Goal: Task Accomplishment & Management: Manage account settings

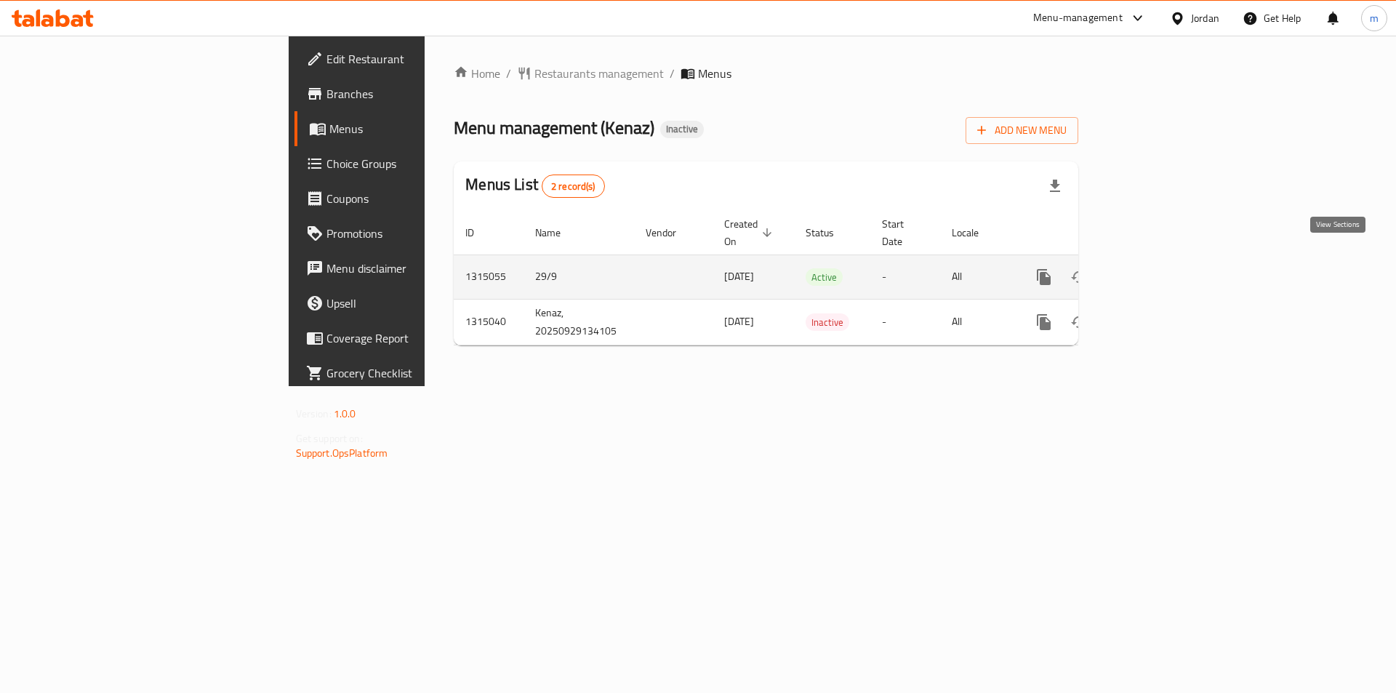
click at [1158, 268] on icon "enhanced table" at bounding box center [1148, 276] width 17 height 17
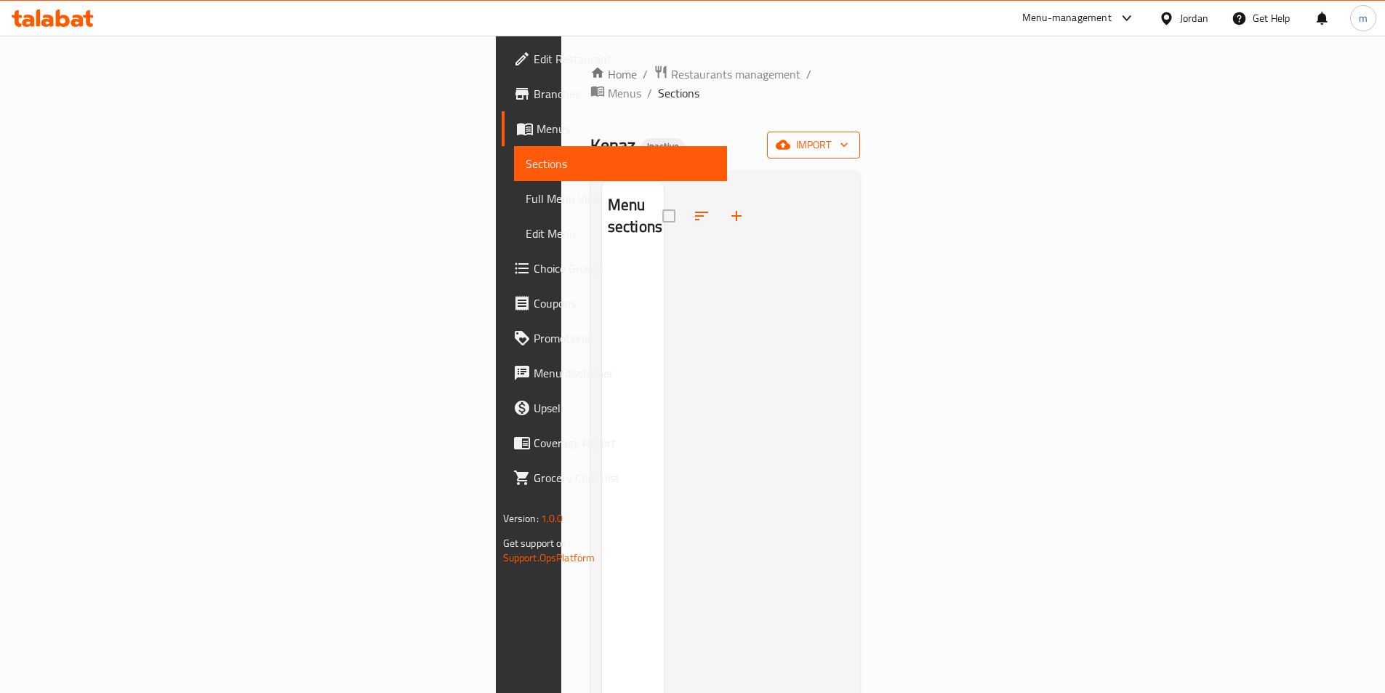
click at [849, 136] on span "import" at bounding box center [814, 145] width 70 height 18
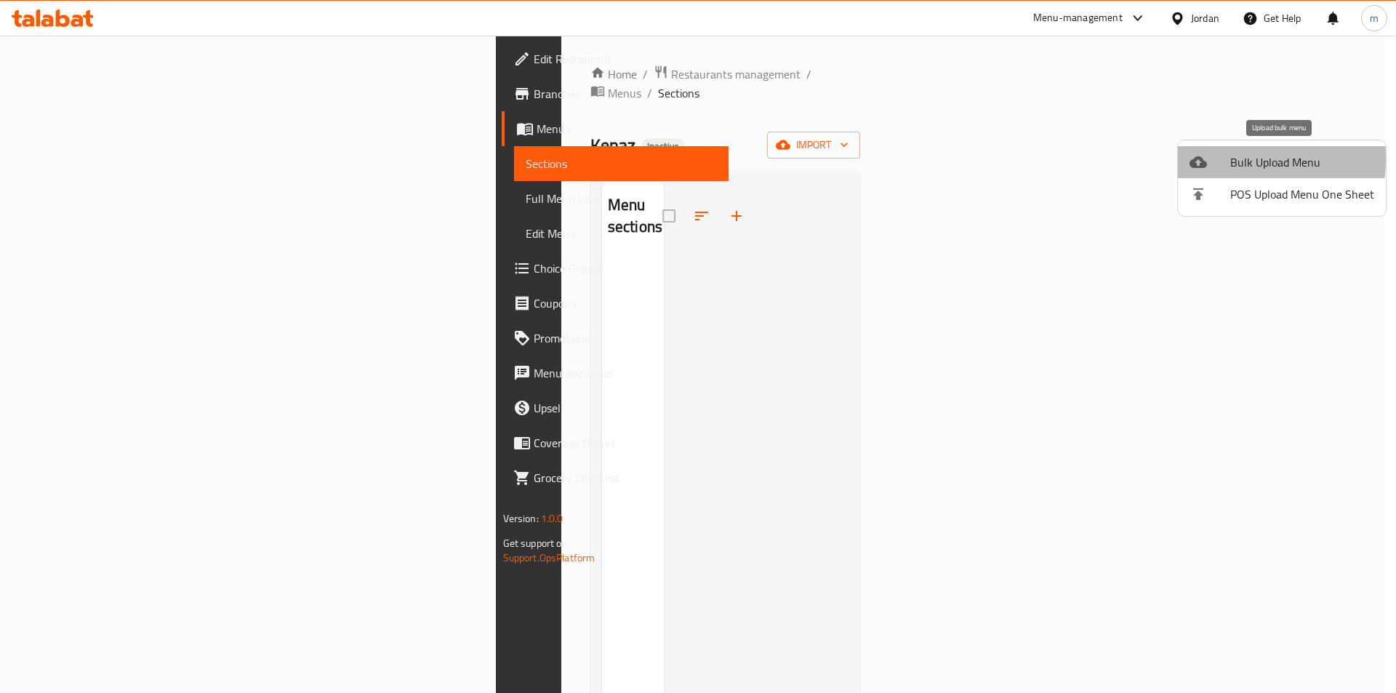
click at [1215, 159] on div at bounding box center [1210, 161] width 41 height 17
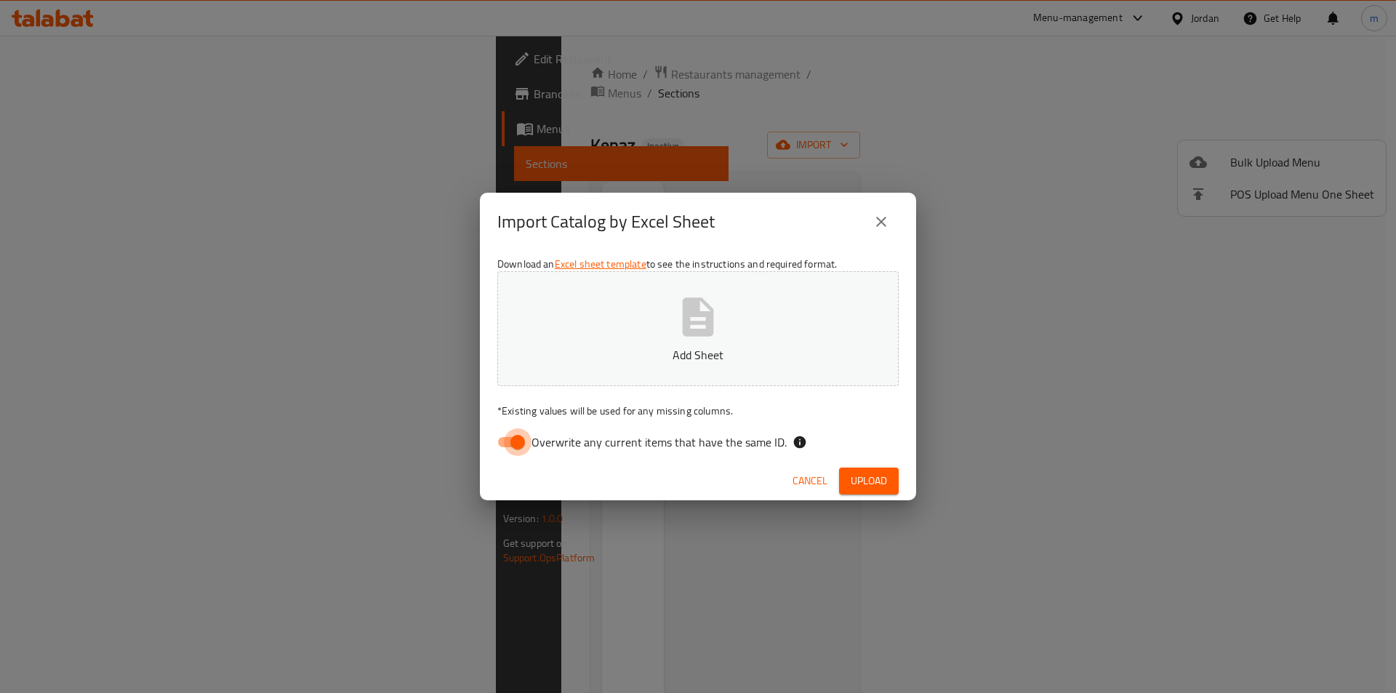
click at [519, 441] on input "Overwrite any current items that have the same ID." at bounding box center [517, 442] width 83 height 28
checkbox input "false"
click at [677, 337] on icon "button" at bounding box center [698, 317] width 47 height 47
click at [875, 464] on div "Cancel Upload" at bounding box center [698, 481] width 436 height 39
click at [877, 482] on span "Upload" at bounding box center [869, 481] width 36 height 18
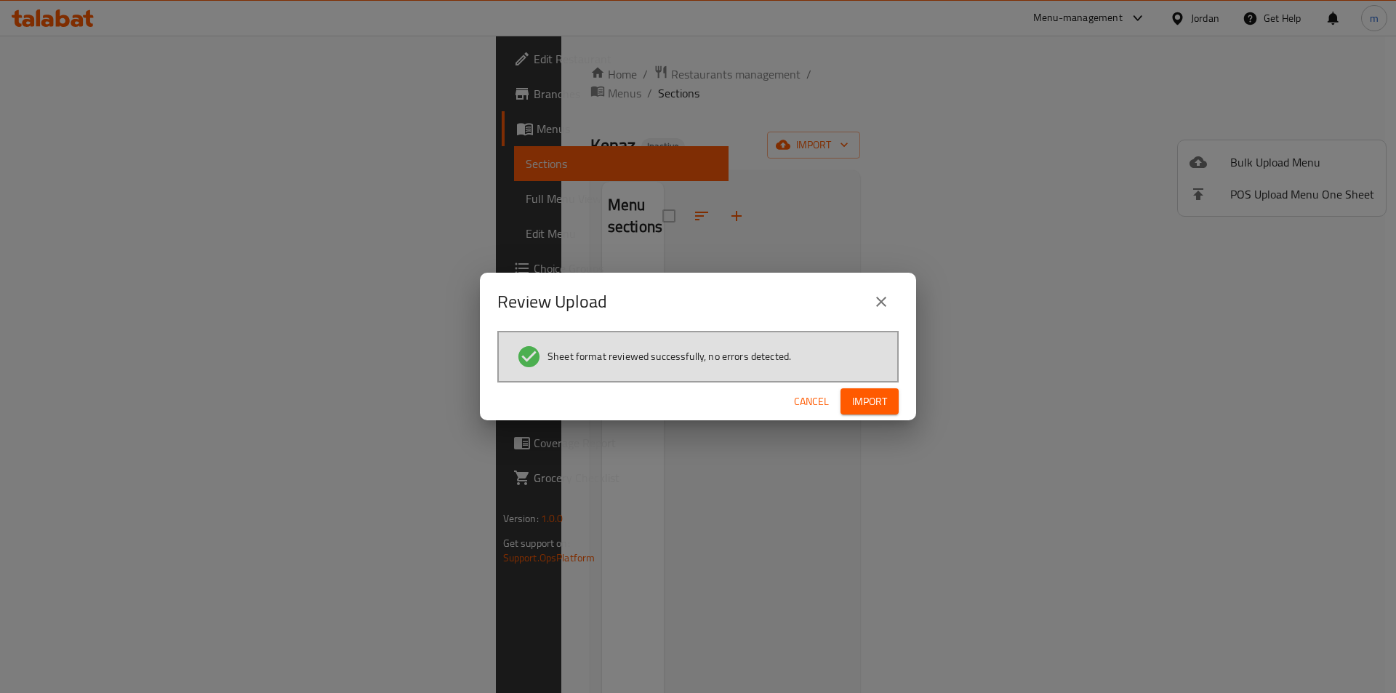
click at [861, 399] on span "Import" at bounding box center [869, 402] width 35 height 18
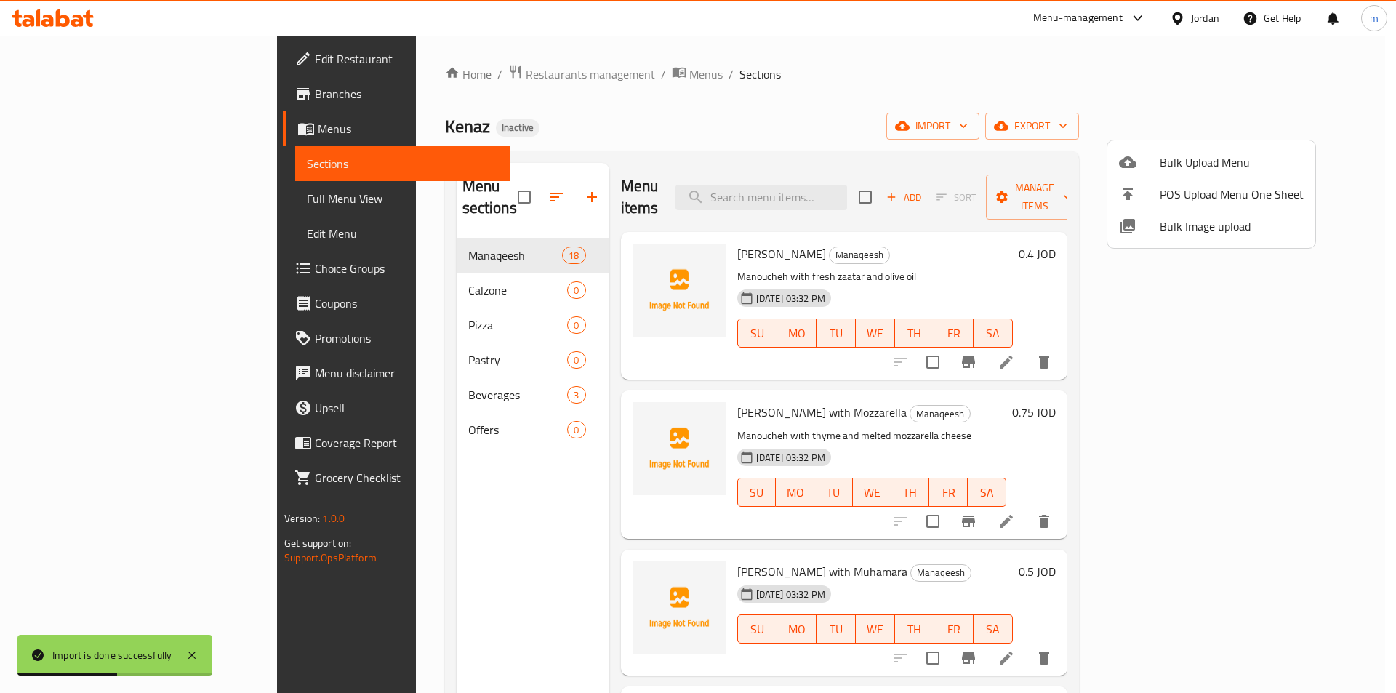
click at [410, 412] on div at bounding box center [698, 346] width 1396 height 693
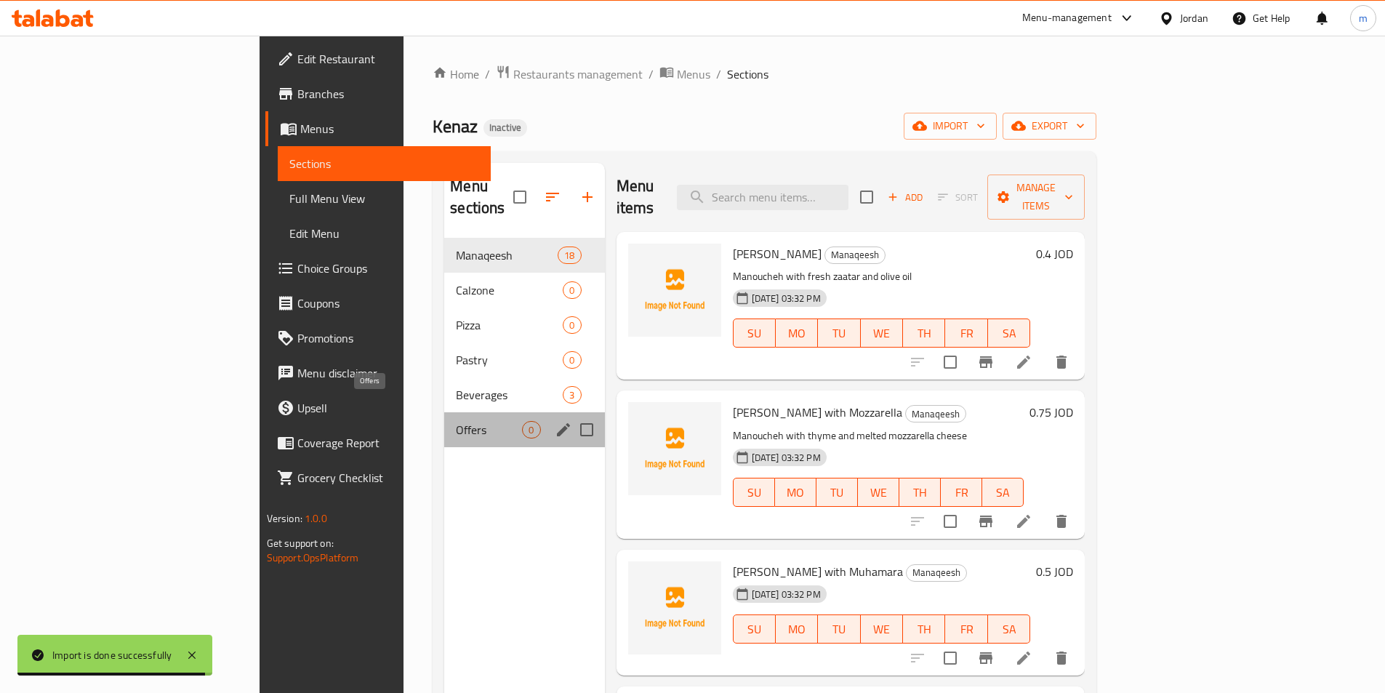
click at [456, 421] on span "Offers" at bounding box center [489, 429] width 66 height 17
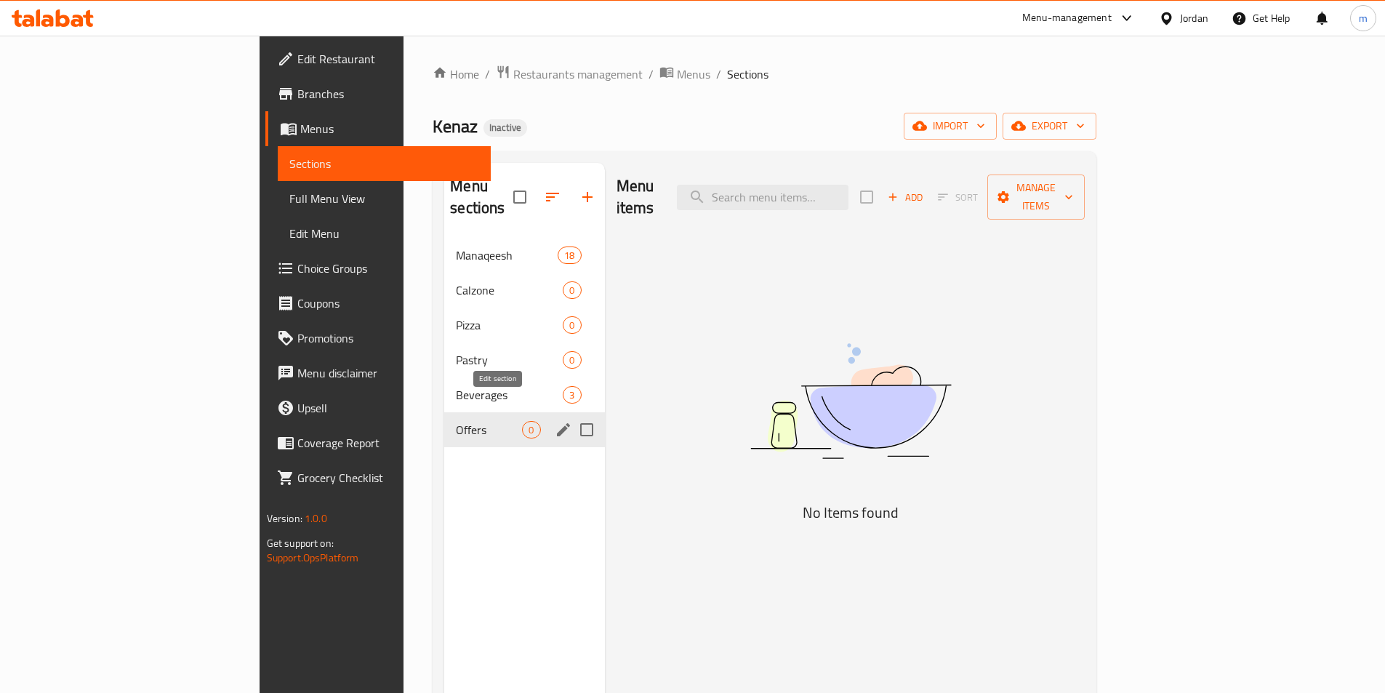
click at [555, 421] on icon "edit" at bounding box center [563, 429] width 17 height 17
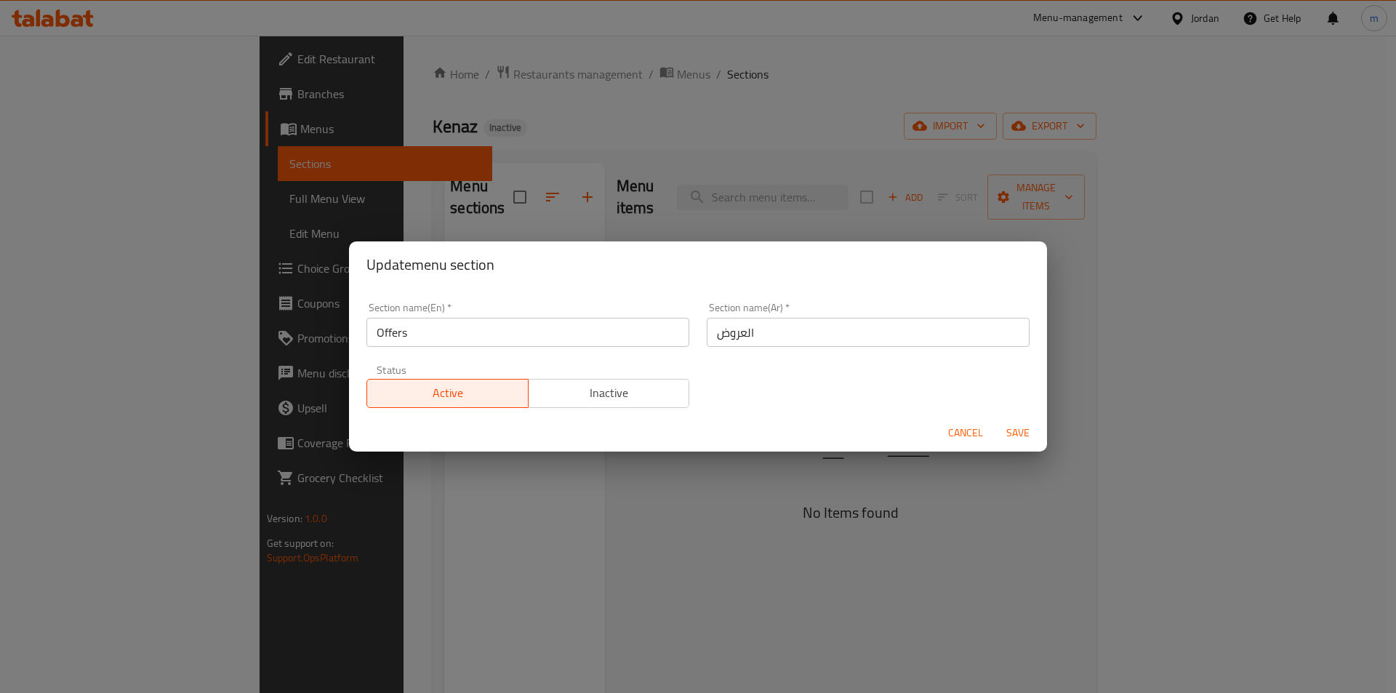
click at [465, 455] on div "Update menu section Section name(En)   * Offers Section name(En) * Section name…" at bounding box center [698, 346] width 1396 height 693
drag, startPoint x: 965, startPoint y: 436, endPoint x: 926, endPoint y: 436, distance: 39.3
click at [964, 436] on span "Cancel" at bounding box center [965, 433] width 35 height 18
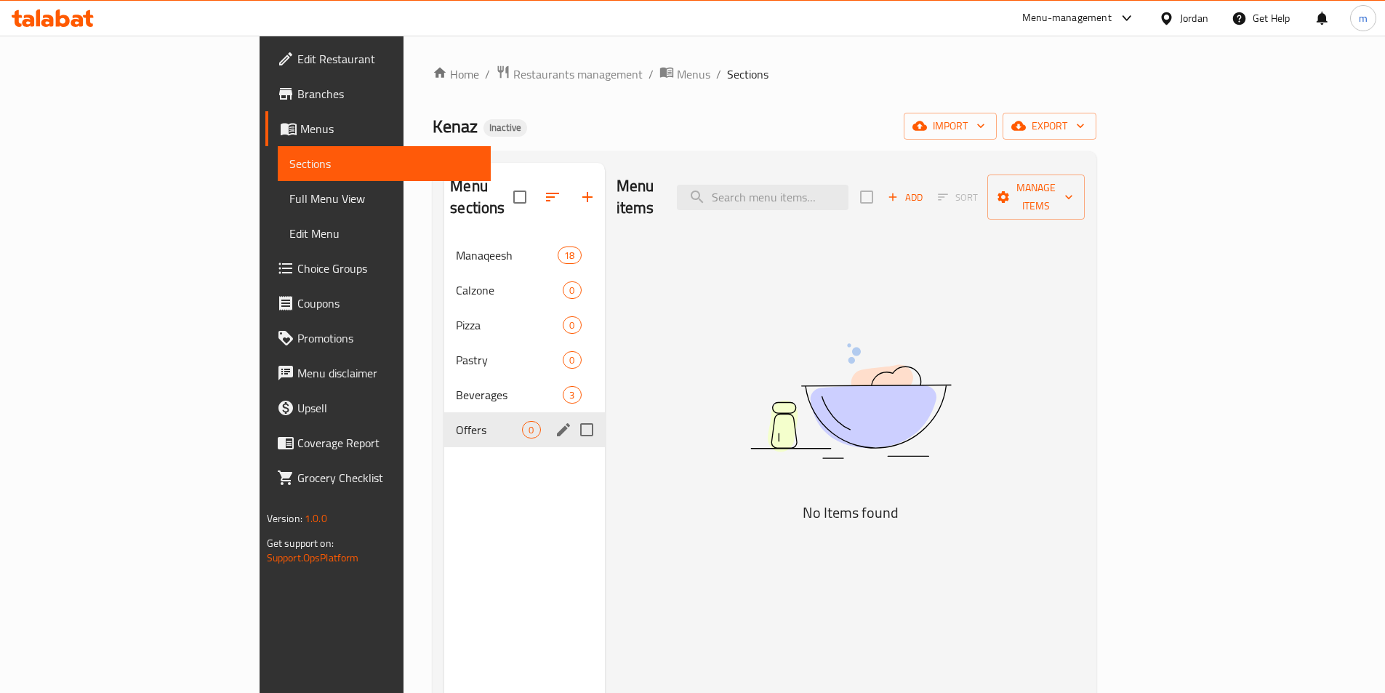
click at [572, 415] on input "Menu sections" at bounding box center [587, 430] width 31 height 31
checkbox input "true"
click at [537, 191] on icon "button" at bounding box center [543, 197] width 13 height 13
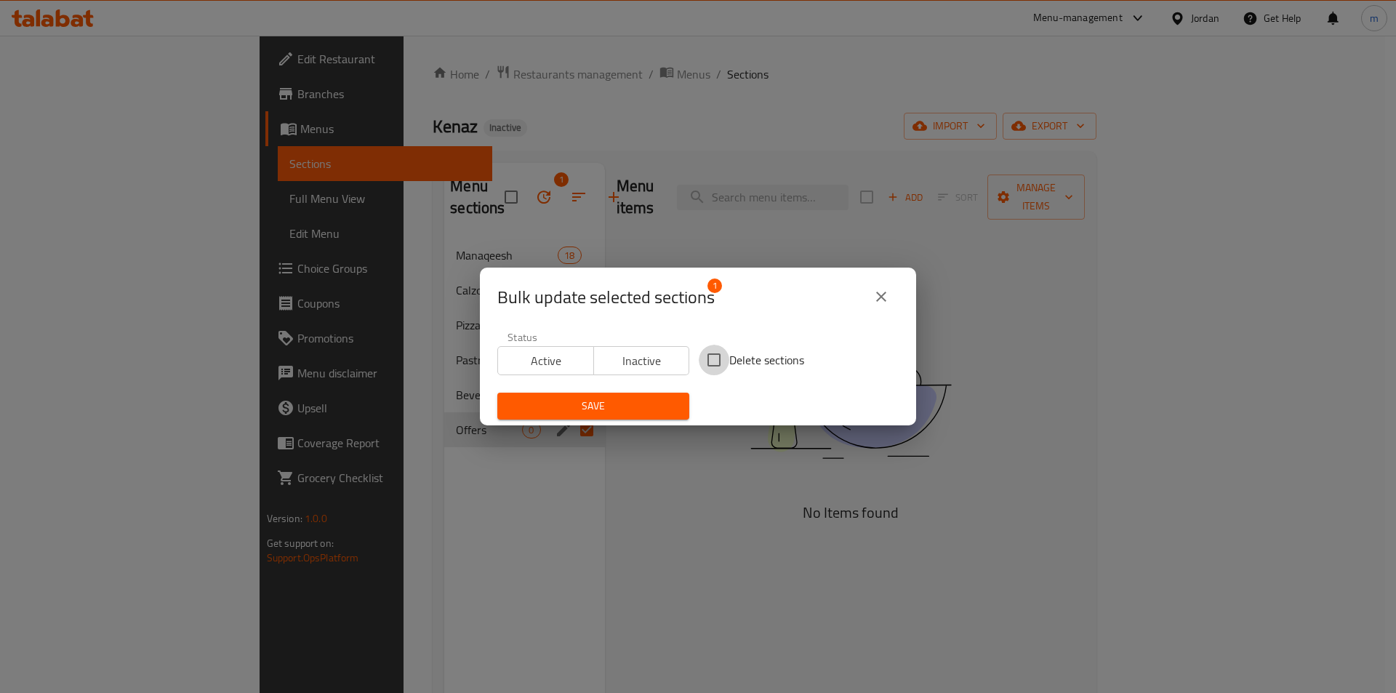
click at [720, 363] on input "Delete sections" at bounding box center [714, 360] width 31 height 31
checkbox input "true"
click at [648, 401] on span "Save" at bounding box center [593, 406] width 169 height 18
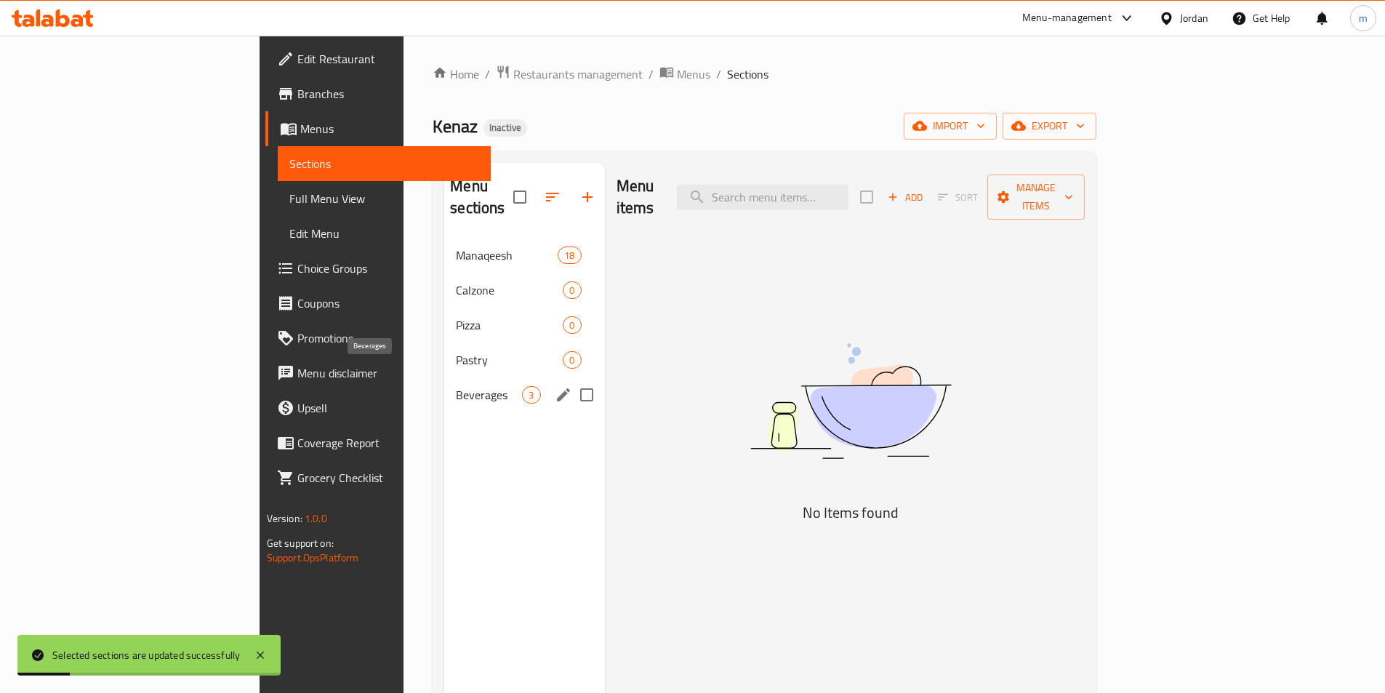
click at [456, 386] on span "Beverages" at bounding box center [489, 394] width 66 height 17
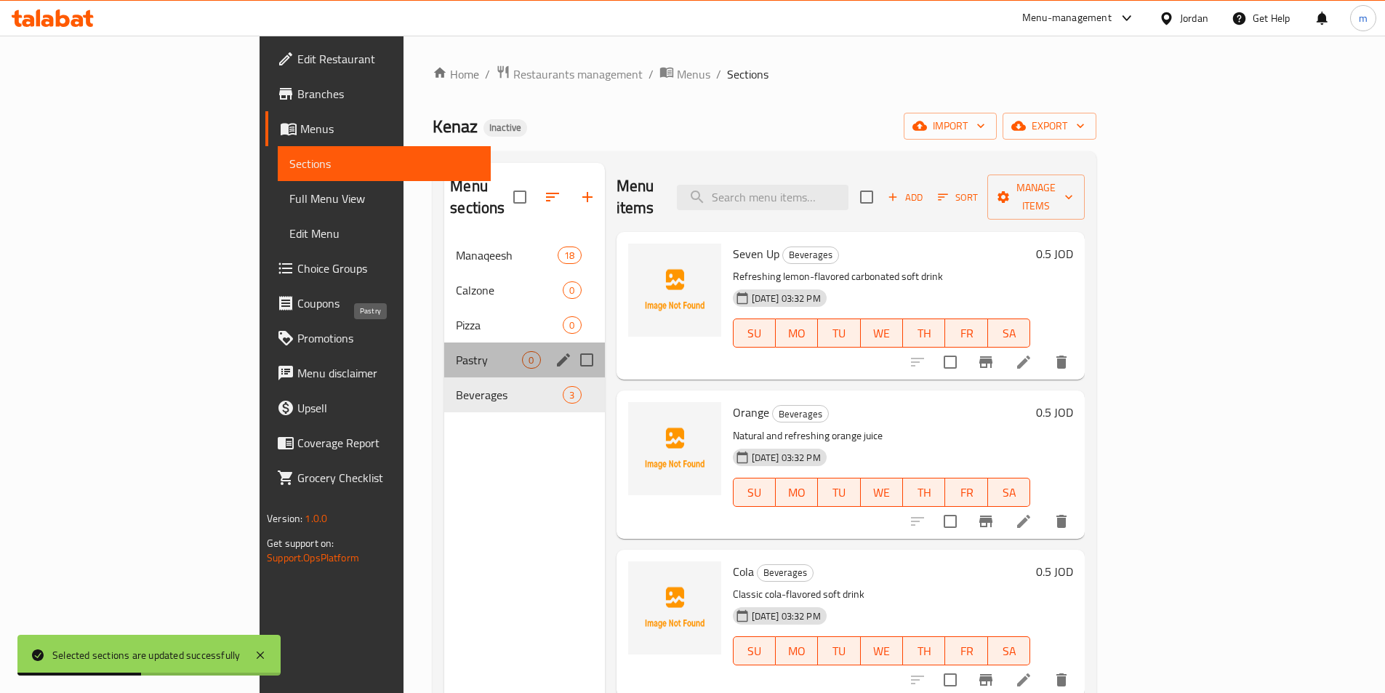
click at [456, 351] on span "Pastry" at bounding box center [489, 359] width 66 height 17
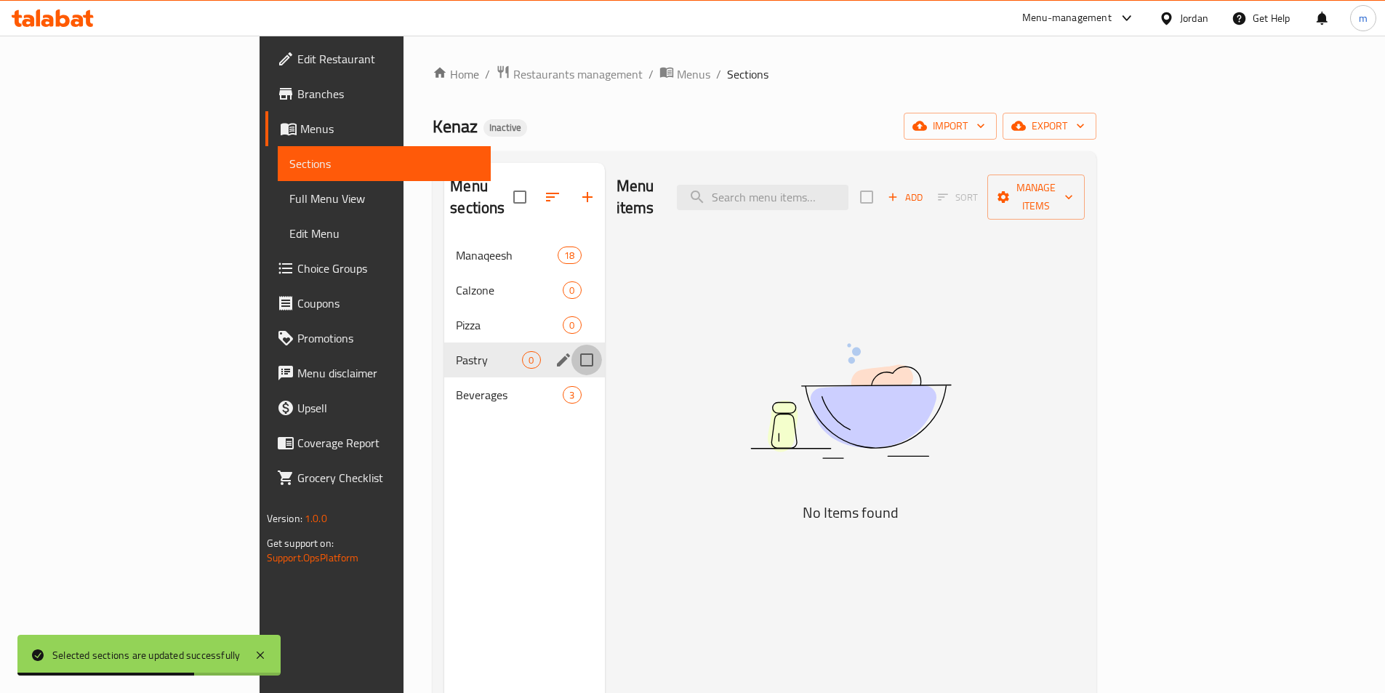
click at [572, 345] on input "Menu sections" at bounding box center [587, 360] width 31 height 31
checkbox input "true"
click at [572, 310] on input "Menu sections" at bounding box center [587, 325] width 31 height 31
checkbox input "true"
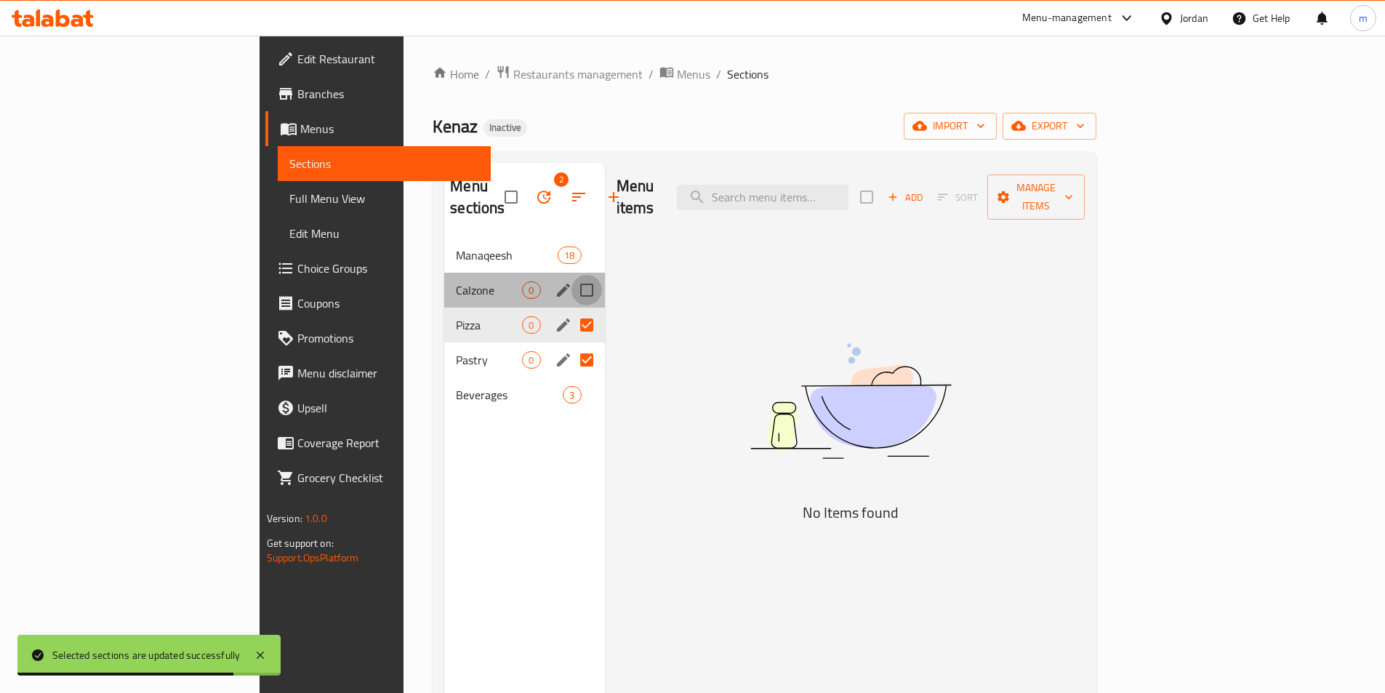
click at [572, 275] on input "Menu sections" at bounding box center [587, 290] width 31 height 31
checkbox input "true"
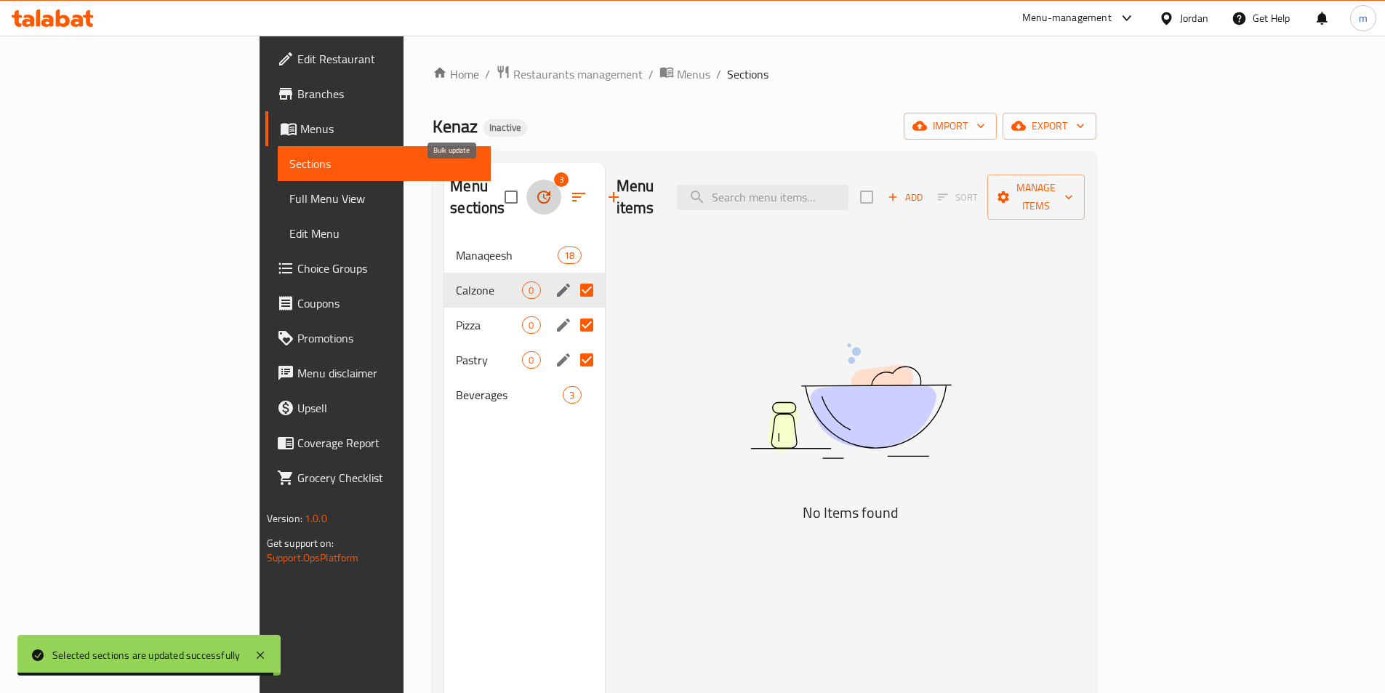
click at [535, 188] on icon "button" at bounding box center [543, 196] width 17 height 17
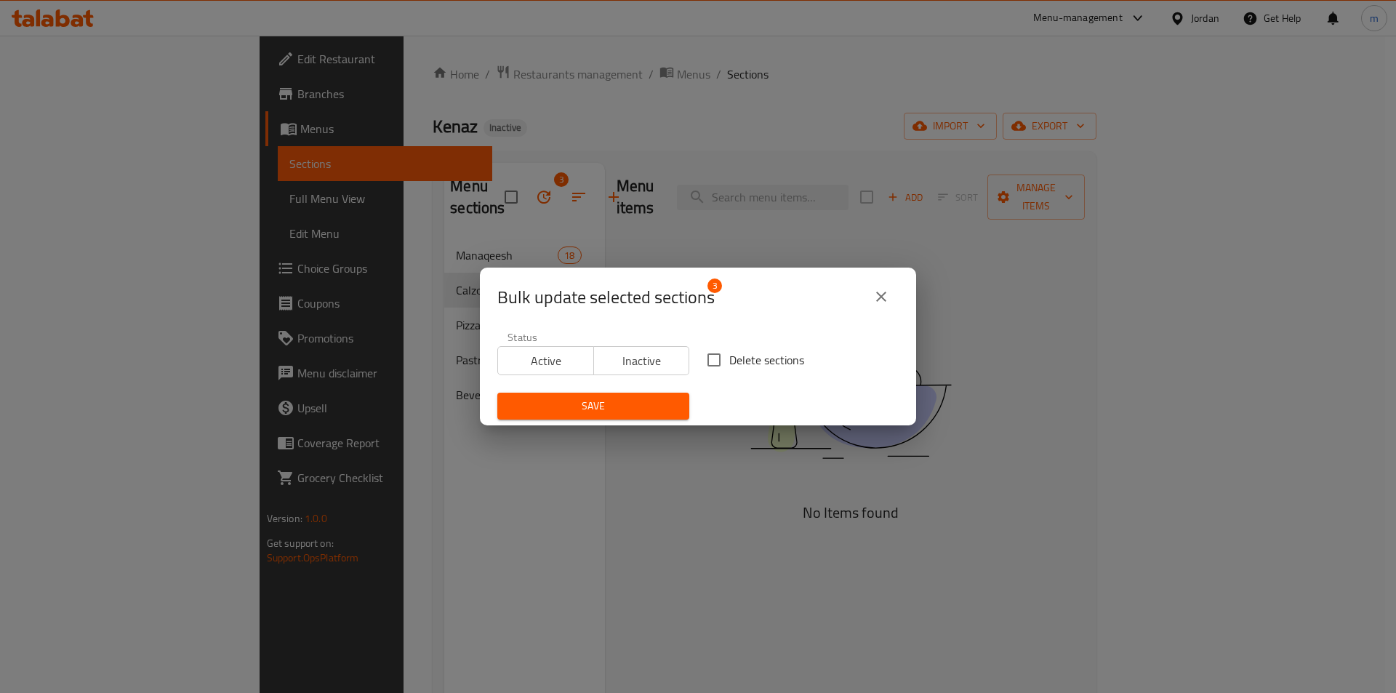
click at [742, 356] on span "Delete sections" at bounding box center [766, 359] width 75 height 17
click at [729, 356] on input "Delete sections" at bounding box center [714, 360] width 31 height 31
checkbox input "true"
click at [627, 406] on span "Save" at bounding box center [593, 406] width 169 height 18
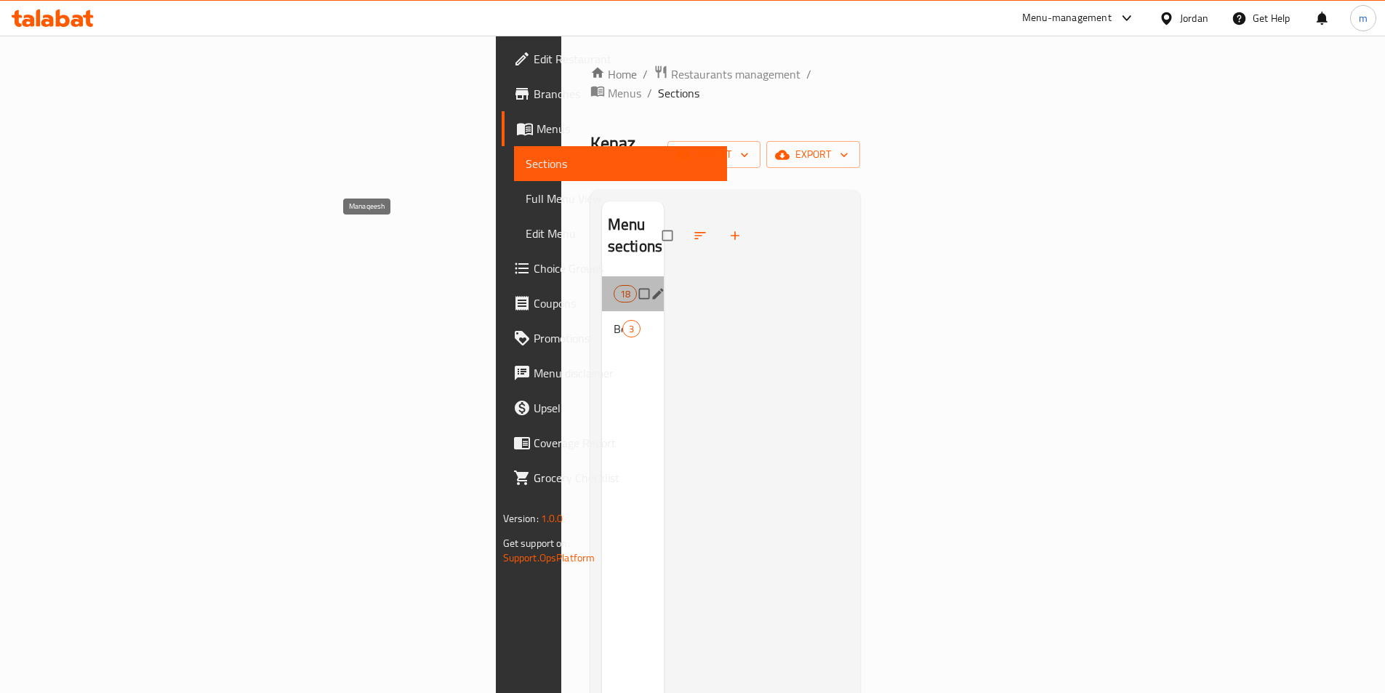
click at [614, 285] on span "Manaqeesh" at bounding box center [614, 293] width 0 height 17
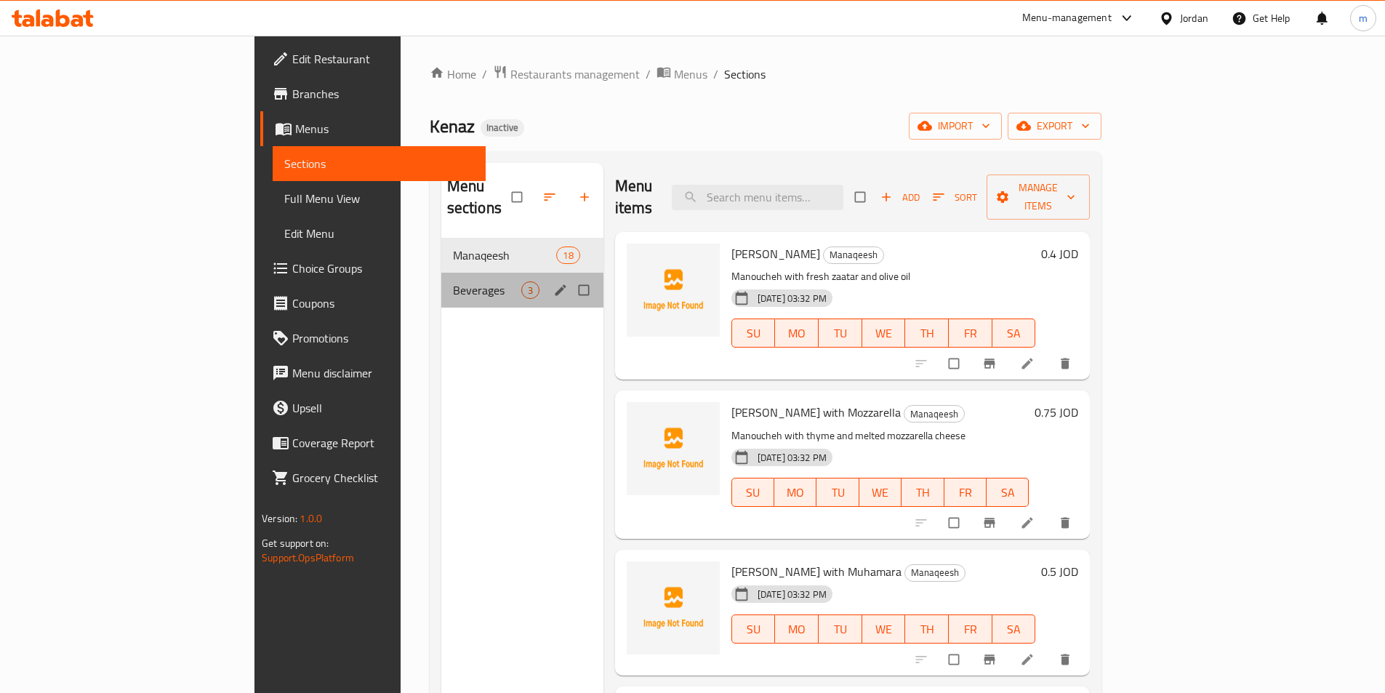
click at [441, 277] on div "Beverages 3" at bounding box center [522, 290] width 162 height 35
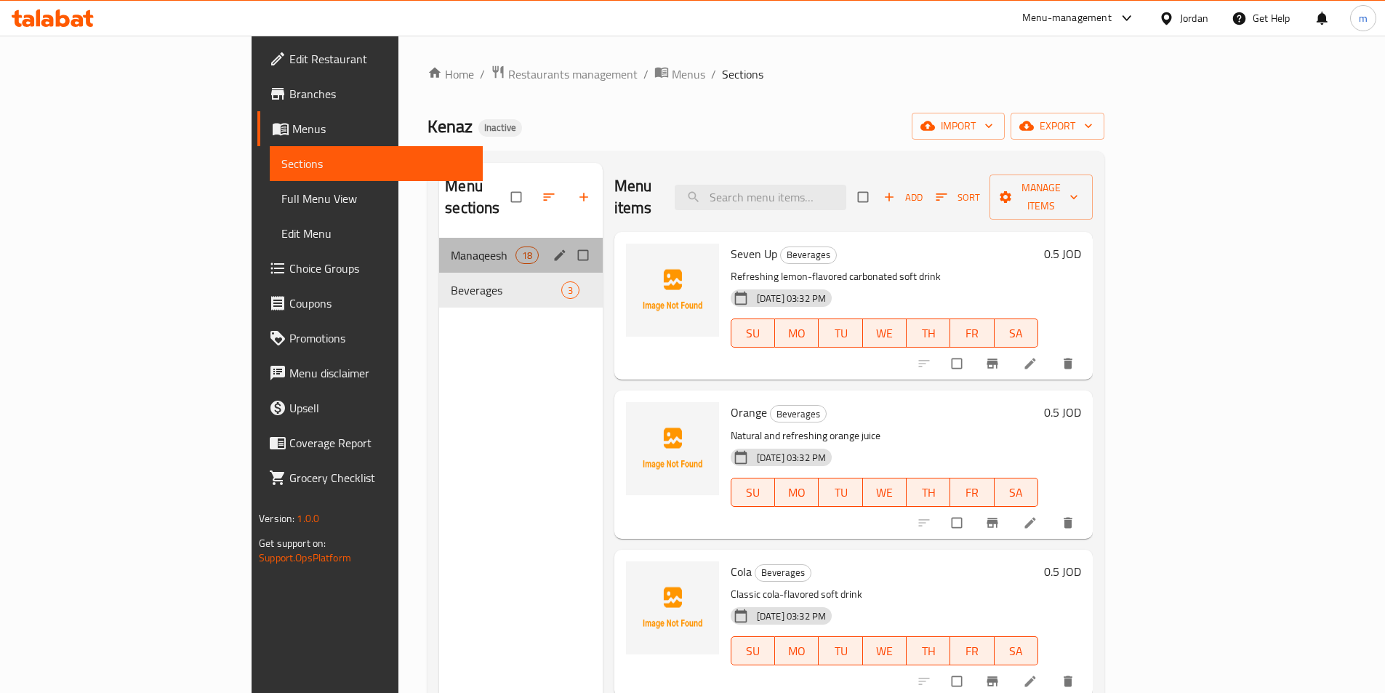
click at [439, 244] on div "Manaqeesh 18" at bounding box center [521, 255] width 164 height 35
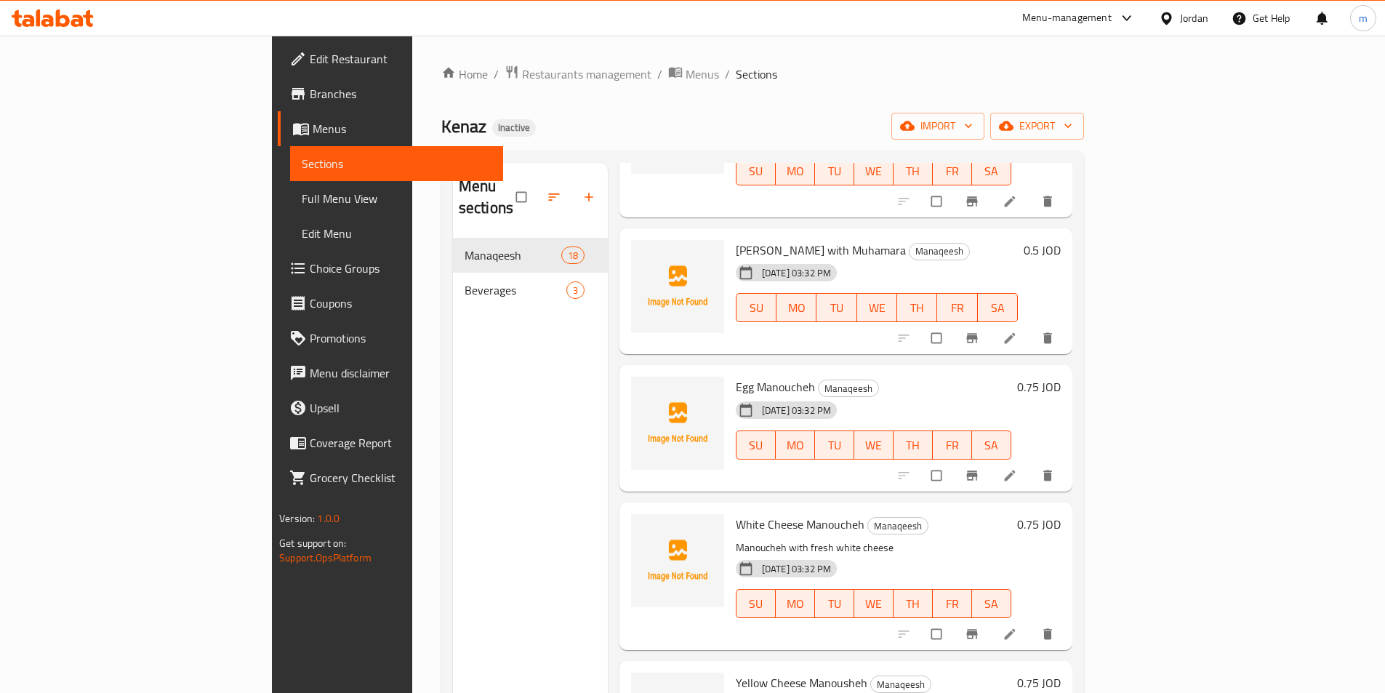
scroll to position [364, 0]
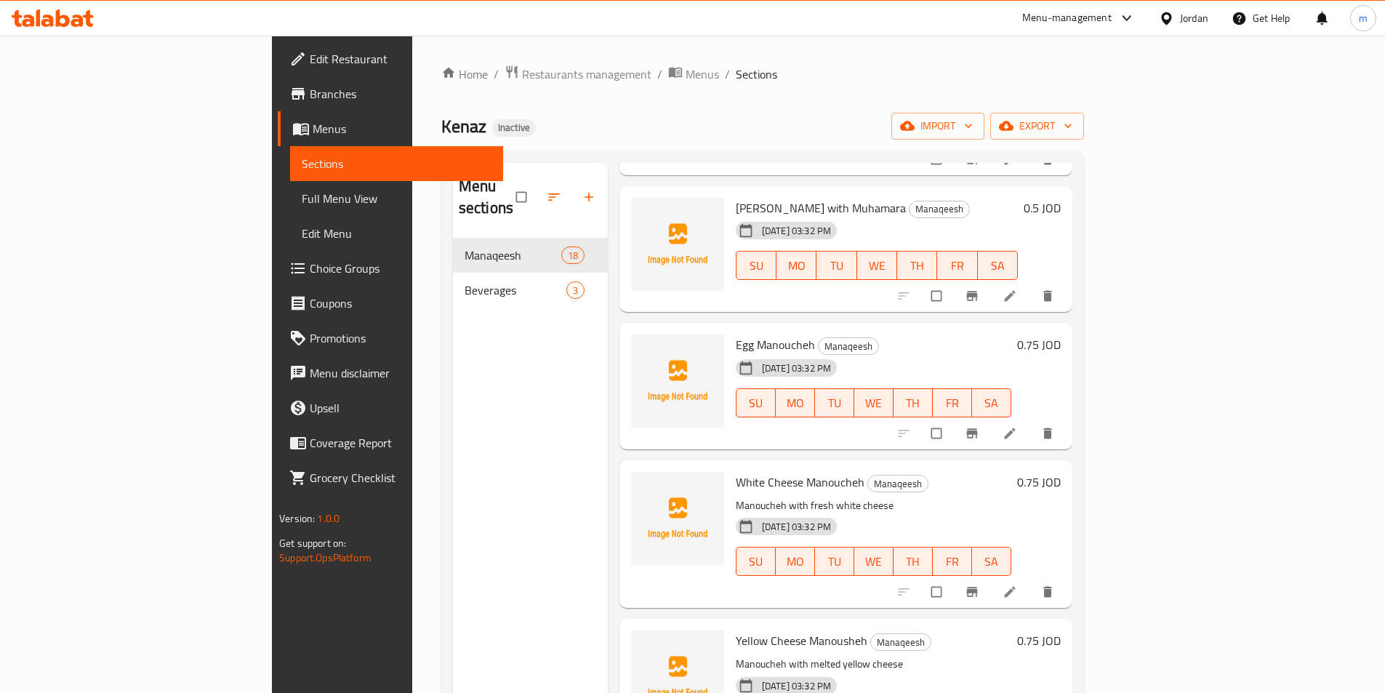
click at [1017, 426] on icon at bounding box center [1010, 433] width 15 height 15
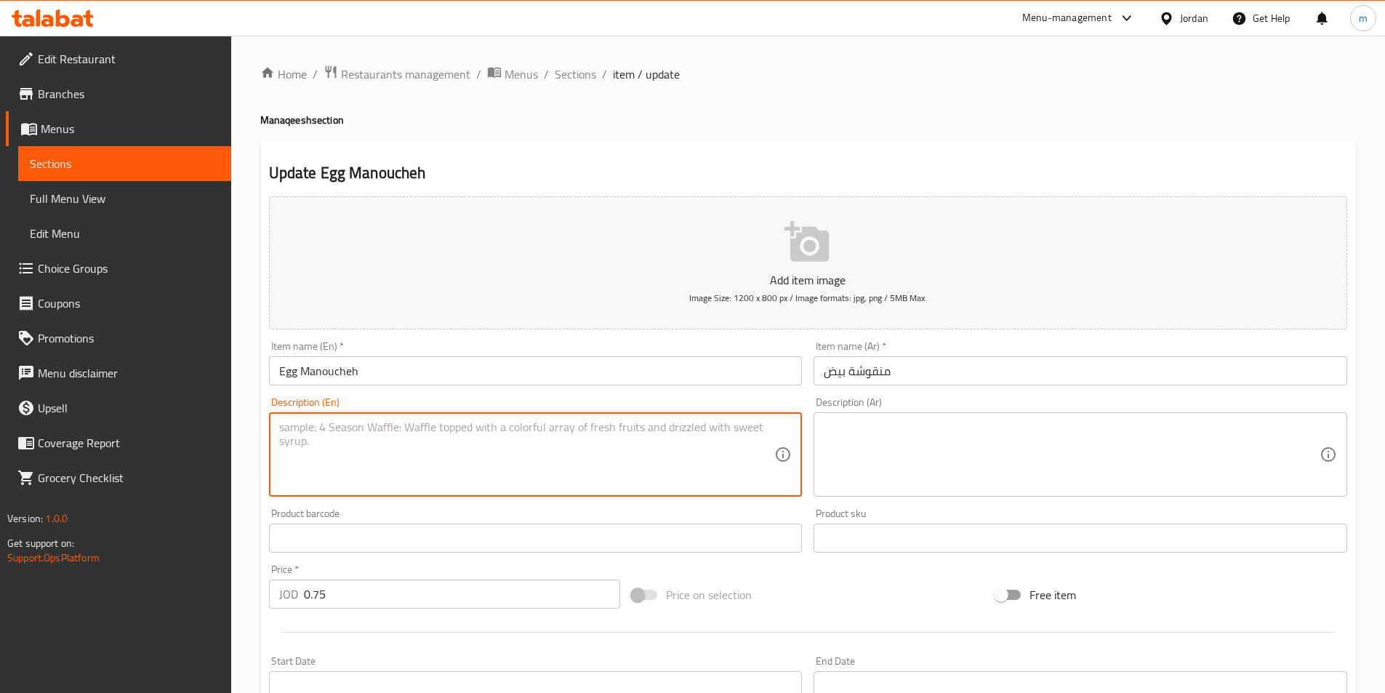
click at [359, 424] on textarea at bounding box center [527, 454] width 496 height 69
paste textarea "A traditional Lebanese flatbread topped with scrambled eggs"
type textarea "A traditional Lebanese flatbread topped with scrambled eggs"
click at [923, 430] on textarea at bounding box center [1072, 454] width 496 height 69
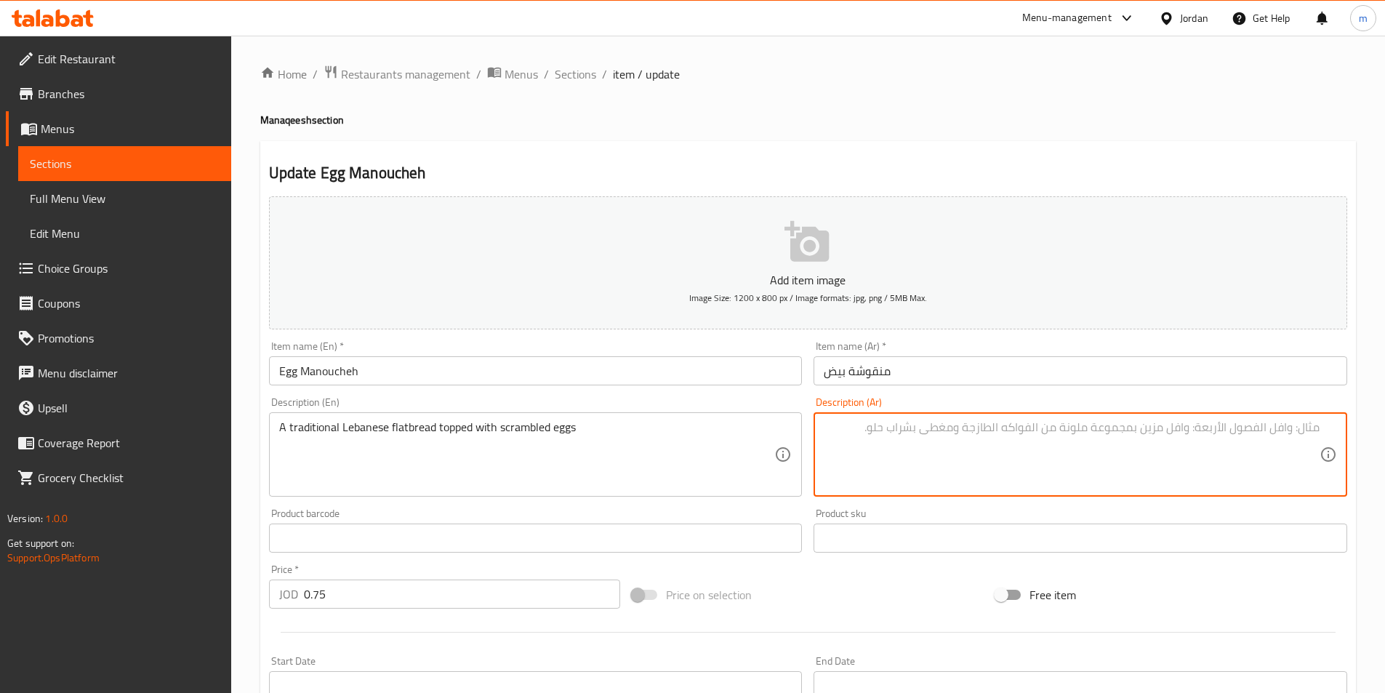
paste textarea "خبز لبناني مسطح تقليدي مغطى بالبيض المخفوق"
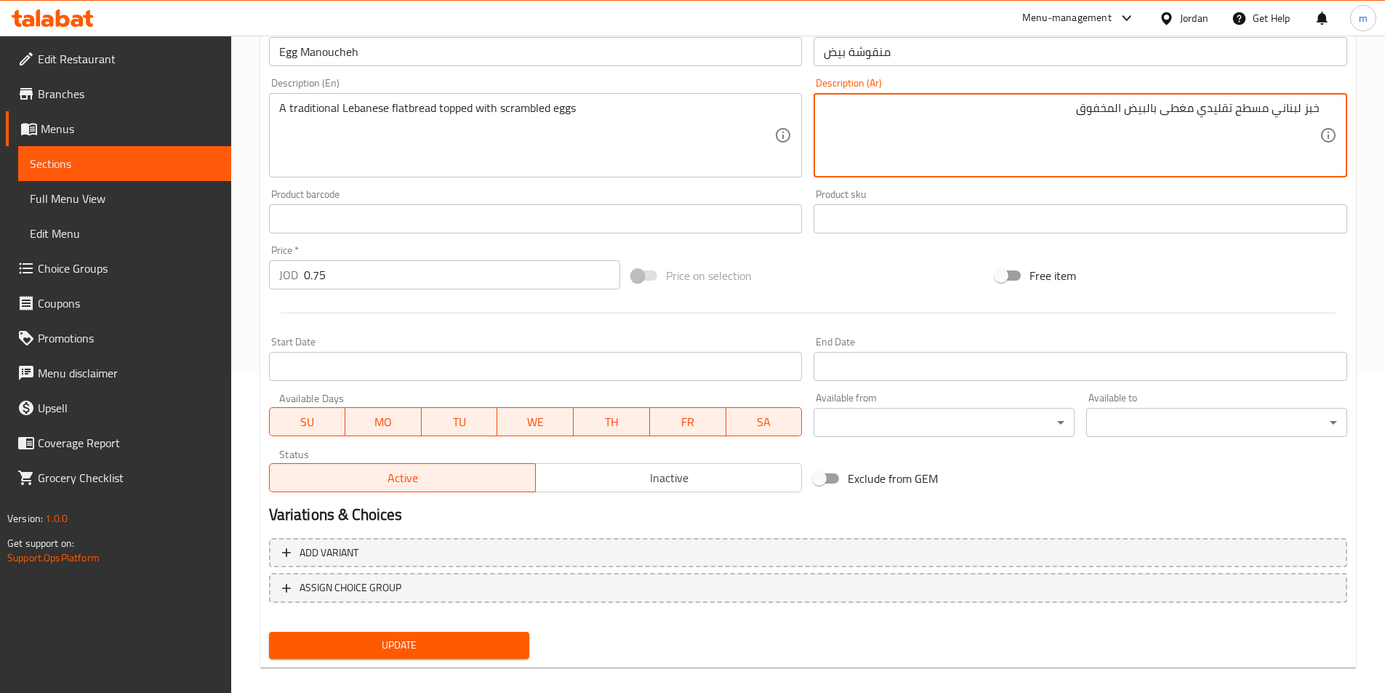
scroll to position [335, 0]
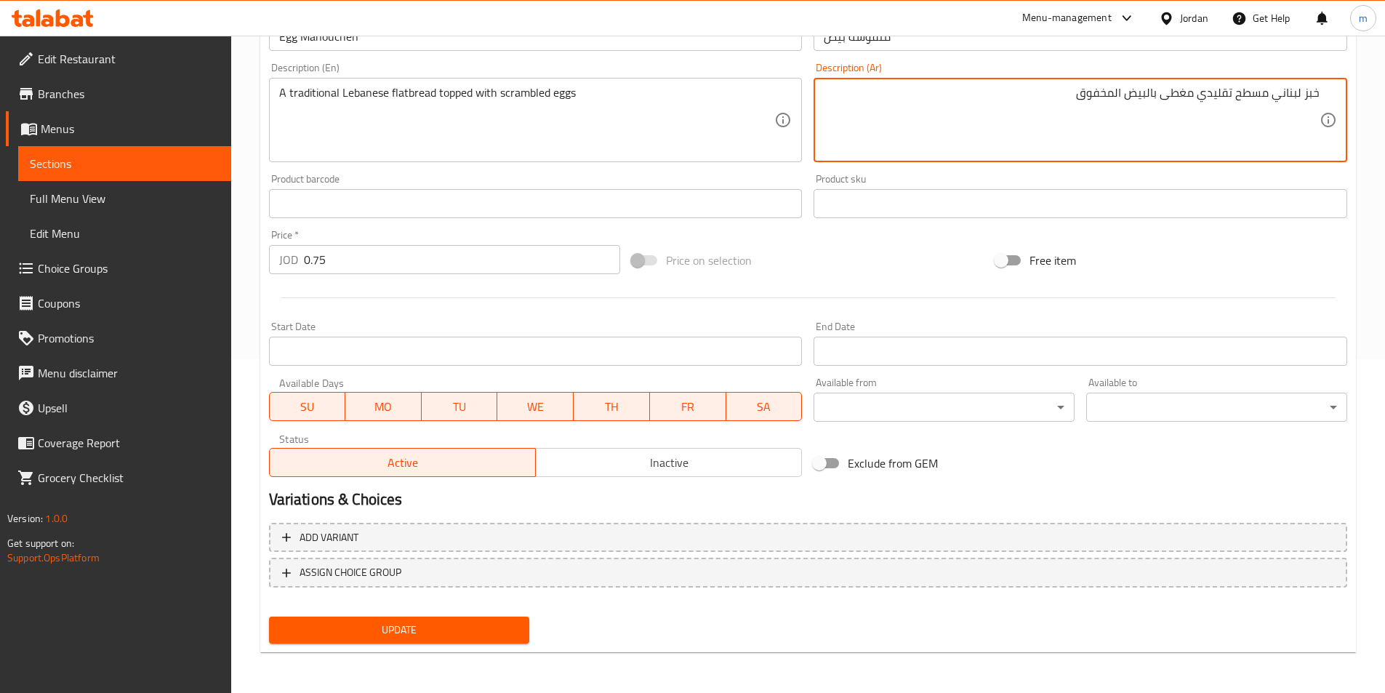
type textarea "خبز لبناني مسطح تقليدي مغطى بالبيض المخفوق"
click at [484, 628] on span "Update" at bounding box center [400, 630] width 238 height 18
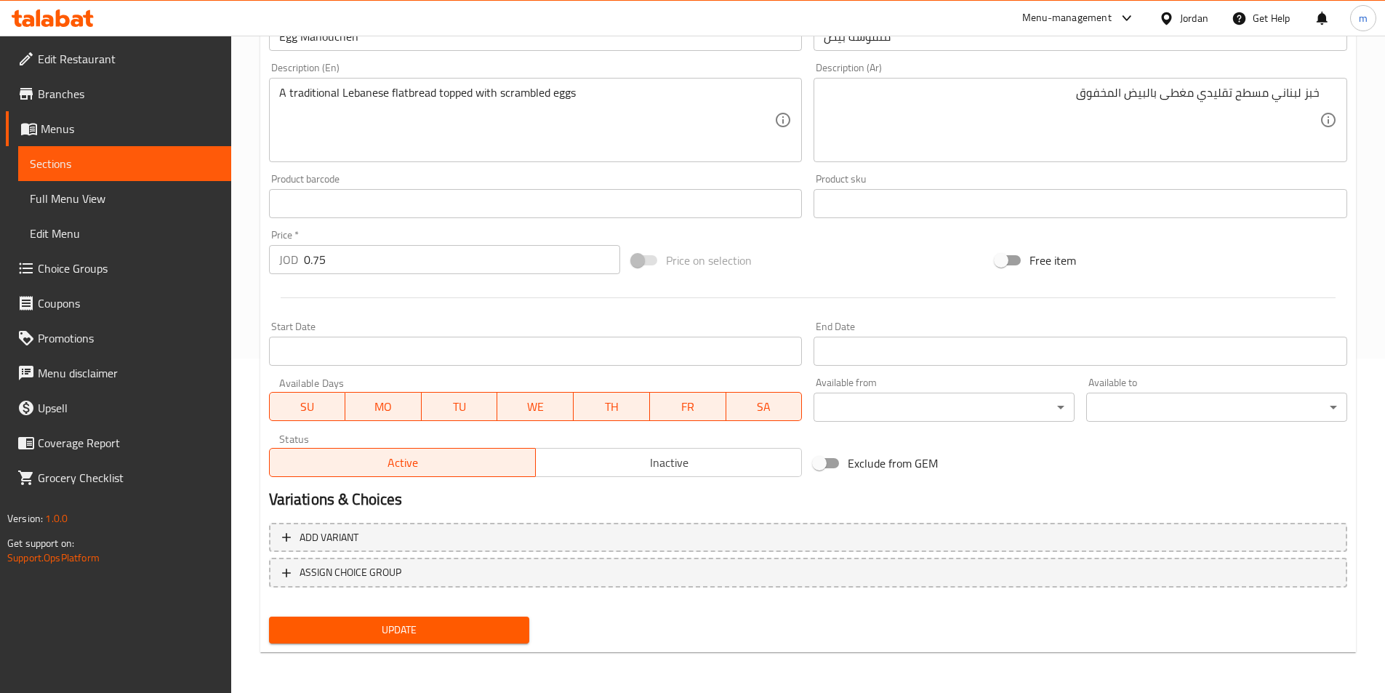
click at [493, 628] on span "Update" at bounding box center [400, 630] width 238 height 18
click at [95, 164] on span "Sections" at bounding box center [125, 163] width 190 height 17
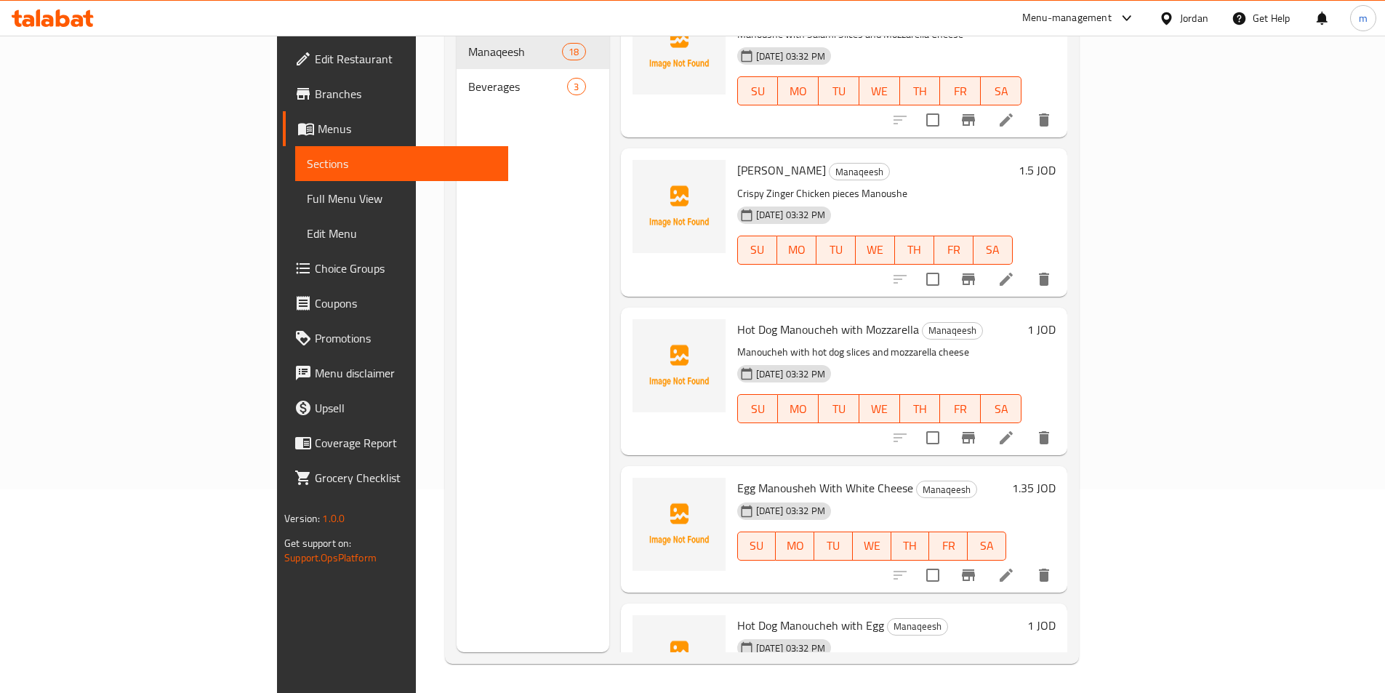
scroll to position [1963, 0]
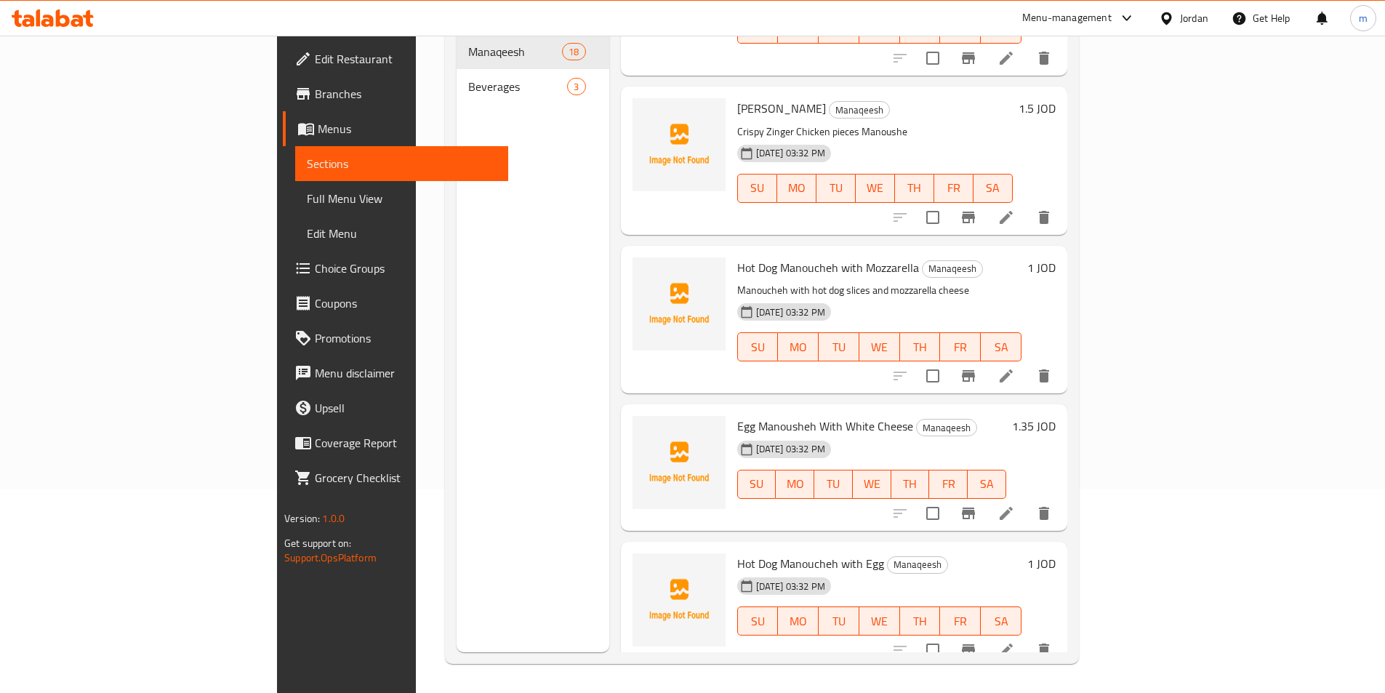
click at [1015, 367] on icon at bounding box center [1006, 375] width 17 height 17
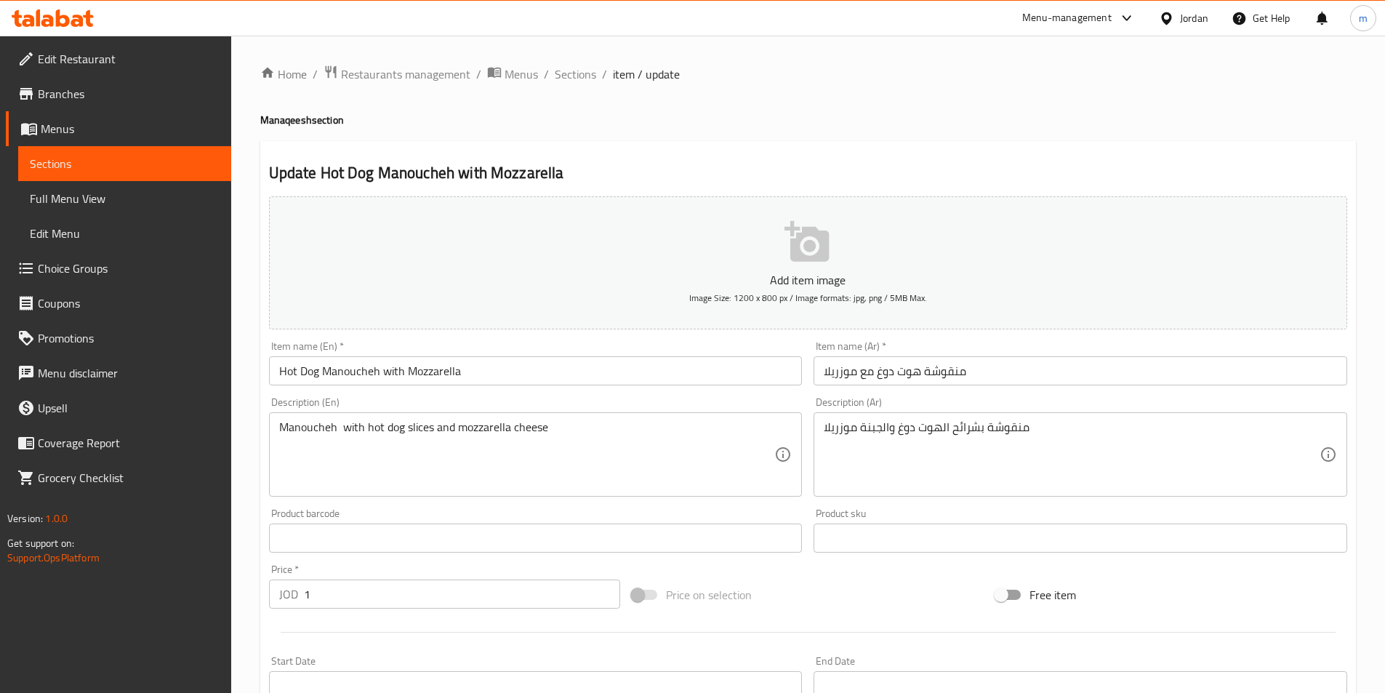
click at [76, 159] on span "Sections" at bounding box center [125, 163] width 190 height 17
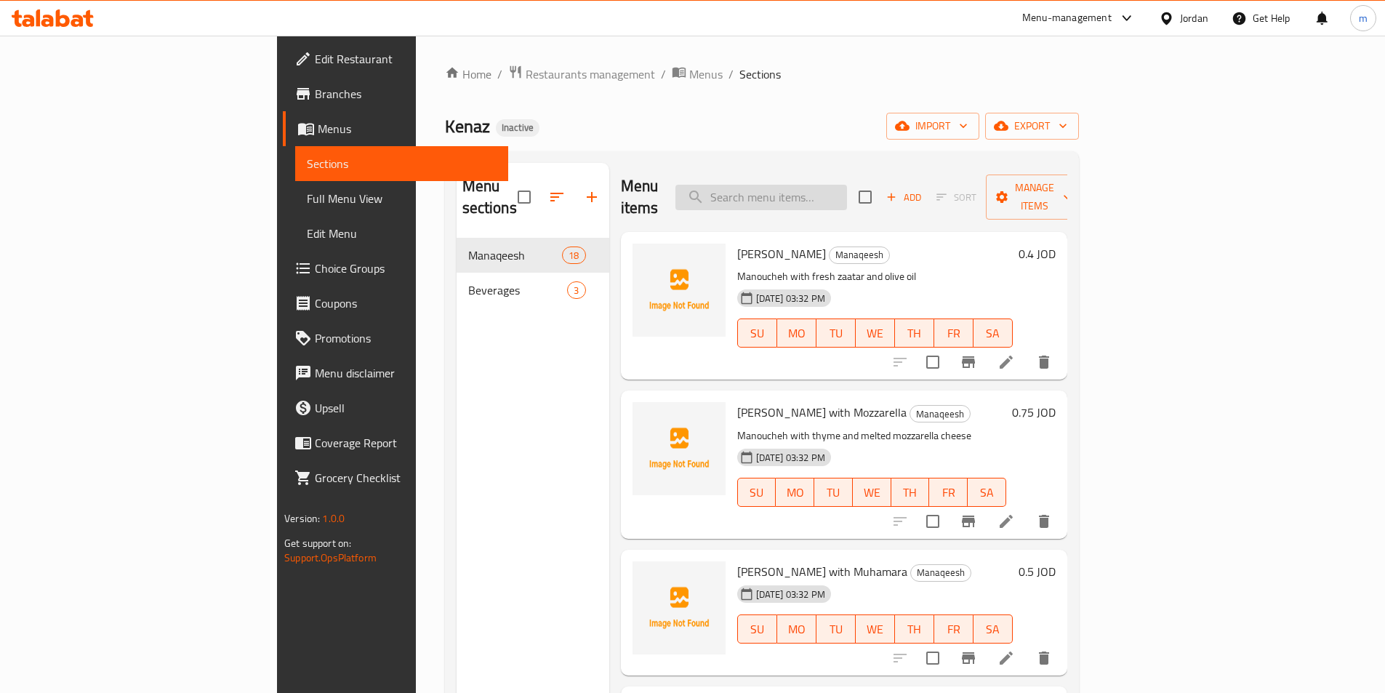
click at [847, 190] on input "search" at bounding box center [762, 197] width 172 height 25
paste input "Hot Dog Manoucheh with Egg"
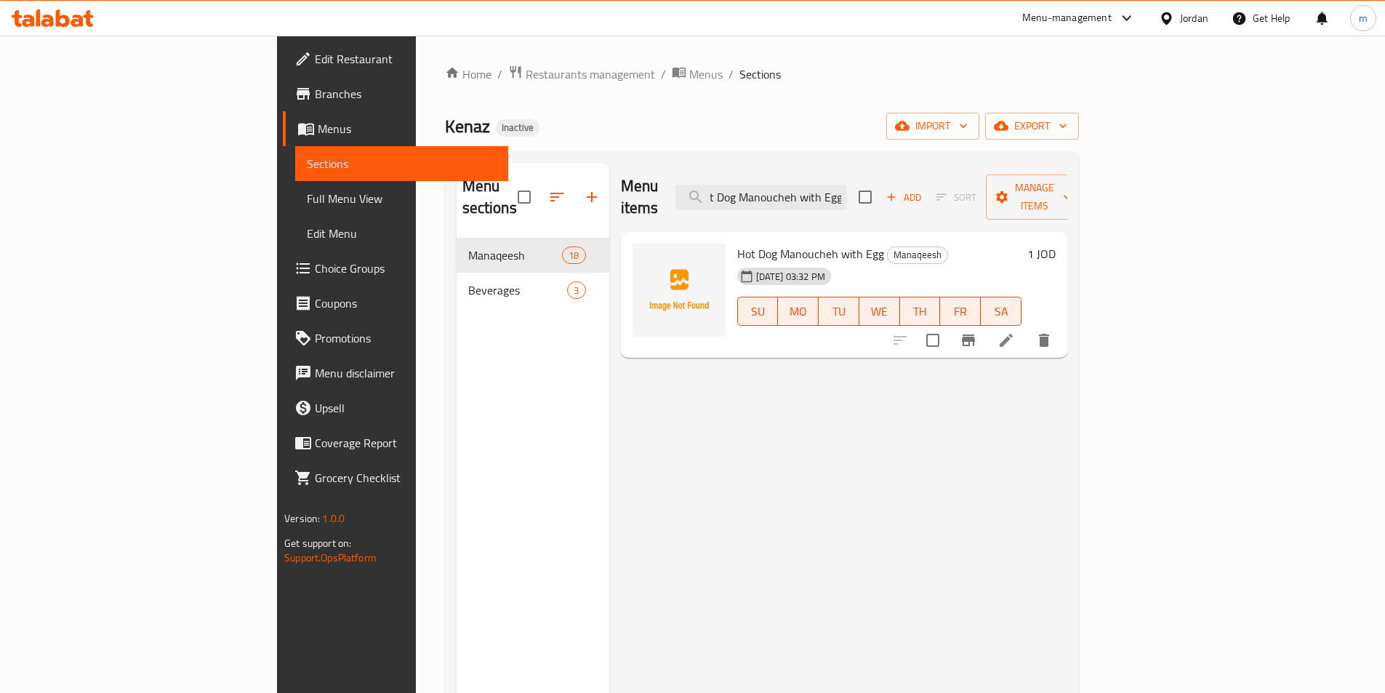
type input "Hot Dog Manoucheh with Egg"
click at [1027, 327] on li at bounding box center [1006, 340] width 41 height 26
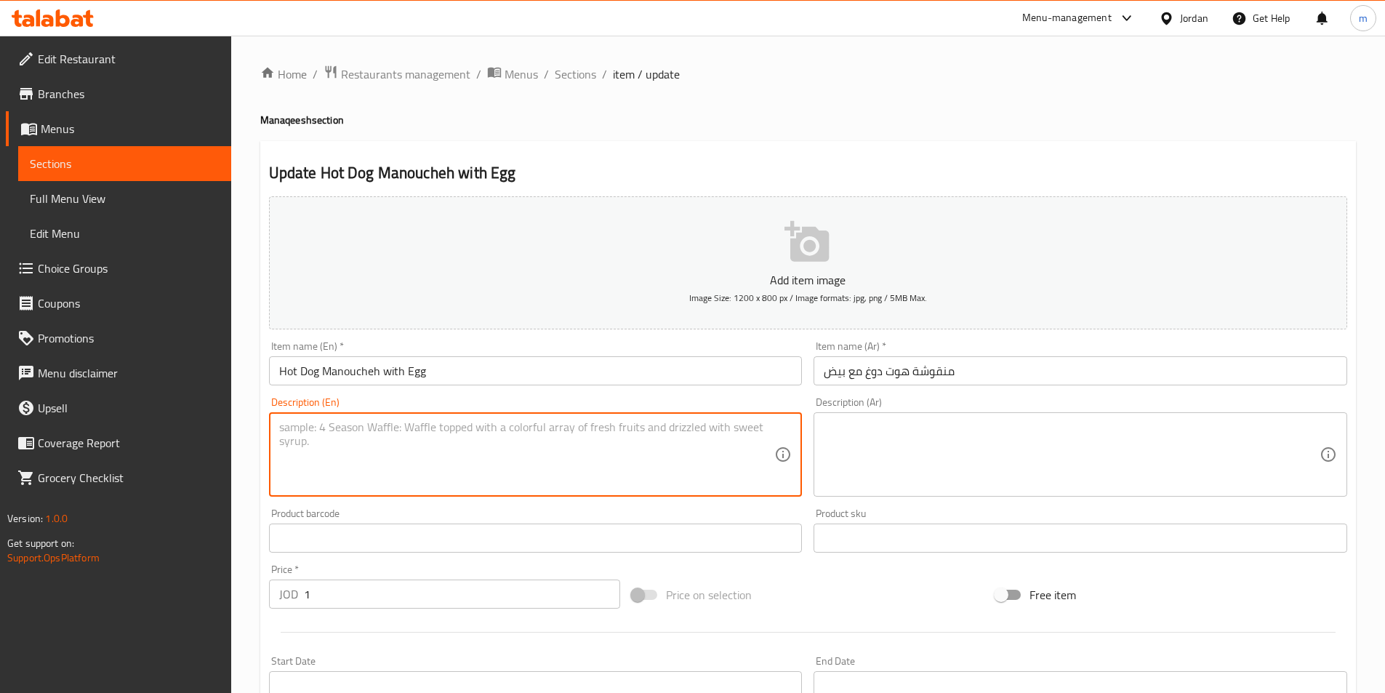
click at [311, 428] on textarea at bounding box center [527, 454] width 496 height 69
paste textarea "A flatbread topped with egg and hot dog."
type textarea "A flatbread topped with egg and hot dog."
click at [1031, 445] on textarea at bounding box center [1072, 454] width 496 height 69
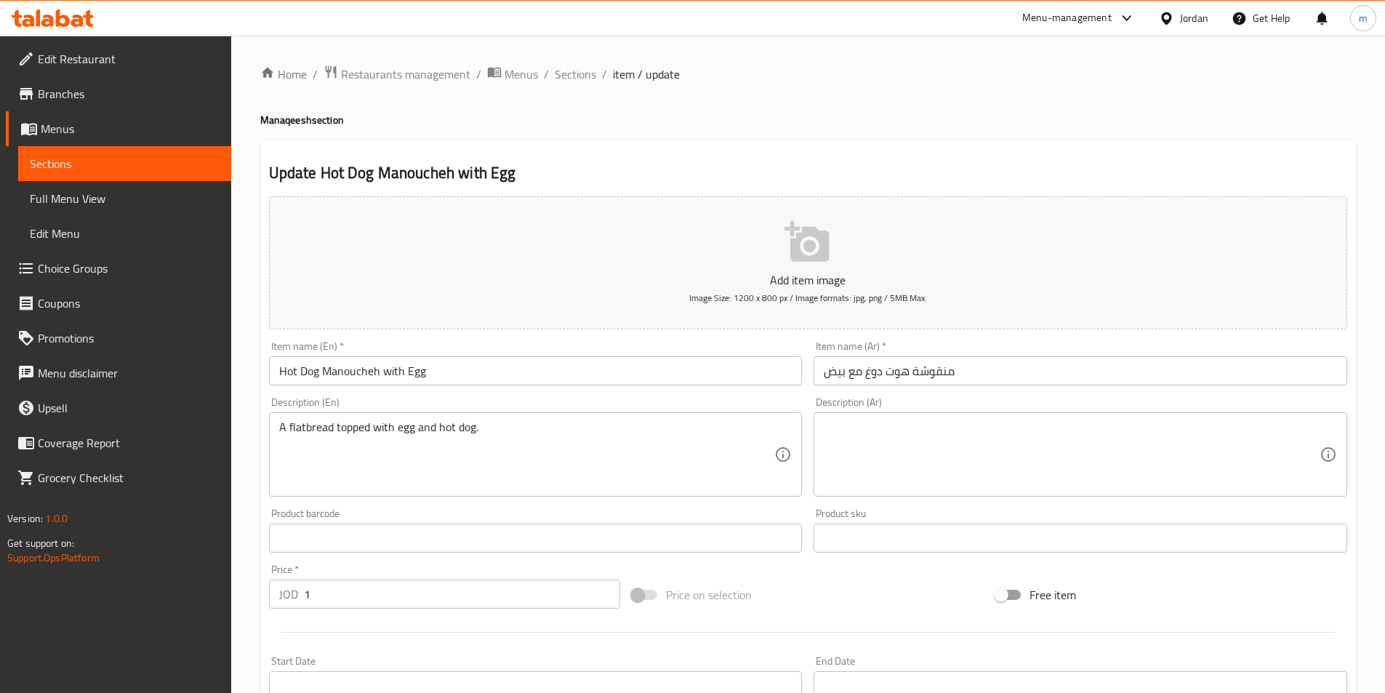
click at [966, 448] on textarea at bounding box center [1072, 454] width 496 height 69
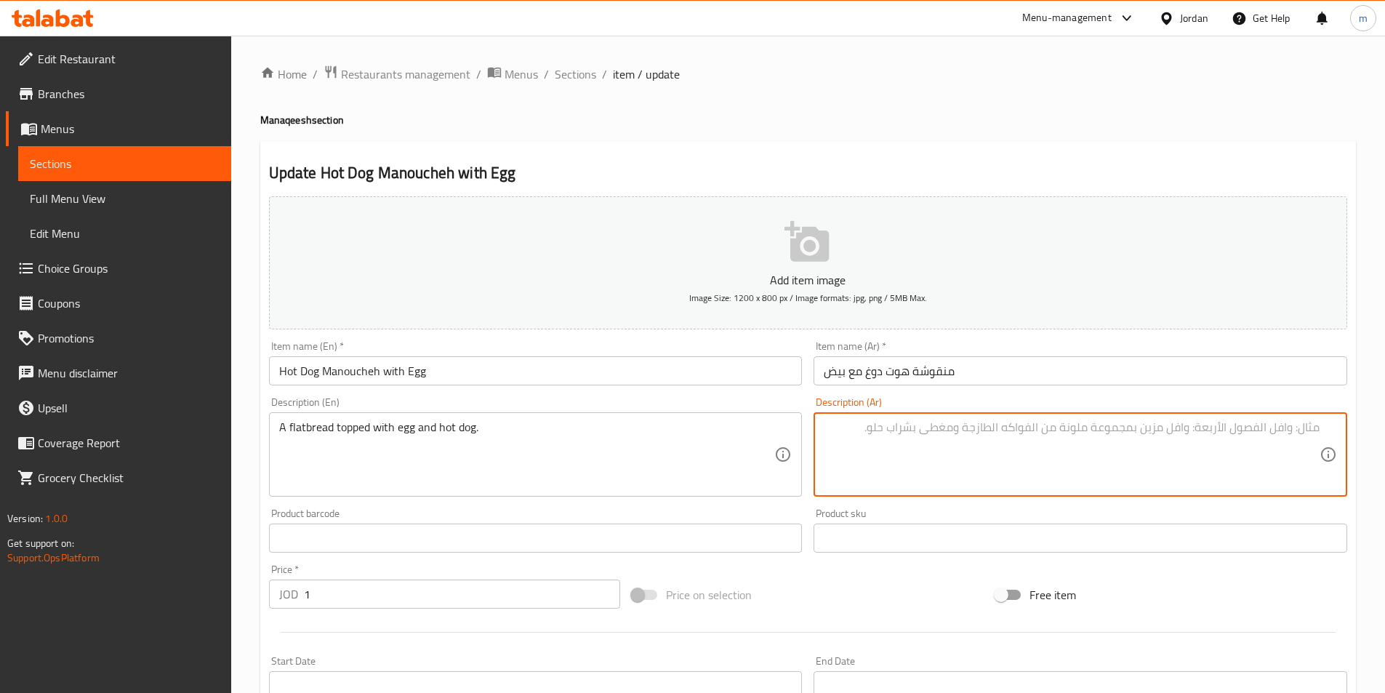
paste textarea "خبز مسطح مغطى بالبيض والنقانق."
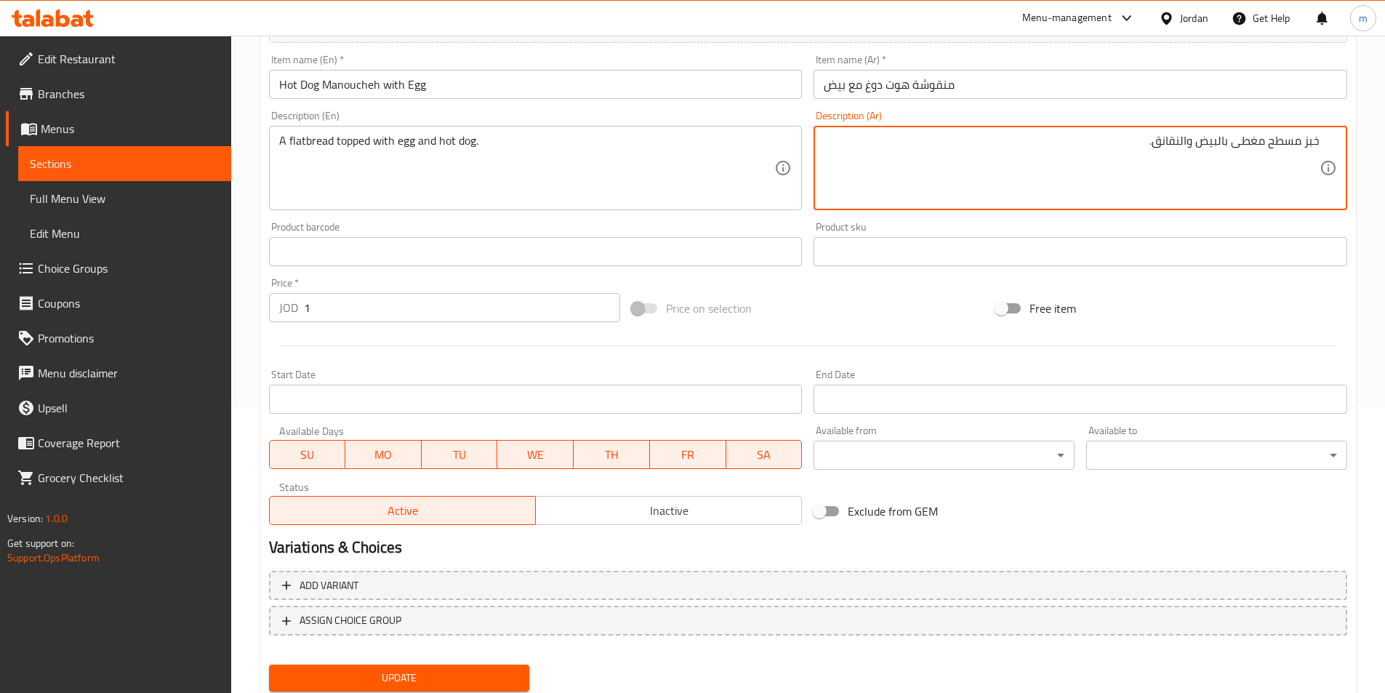
scroll to position [335, 0]
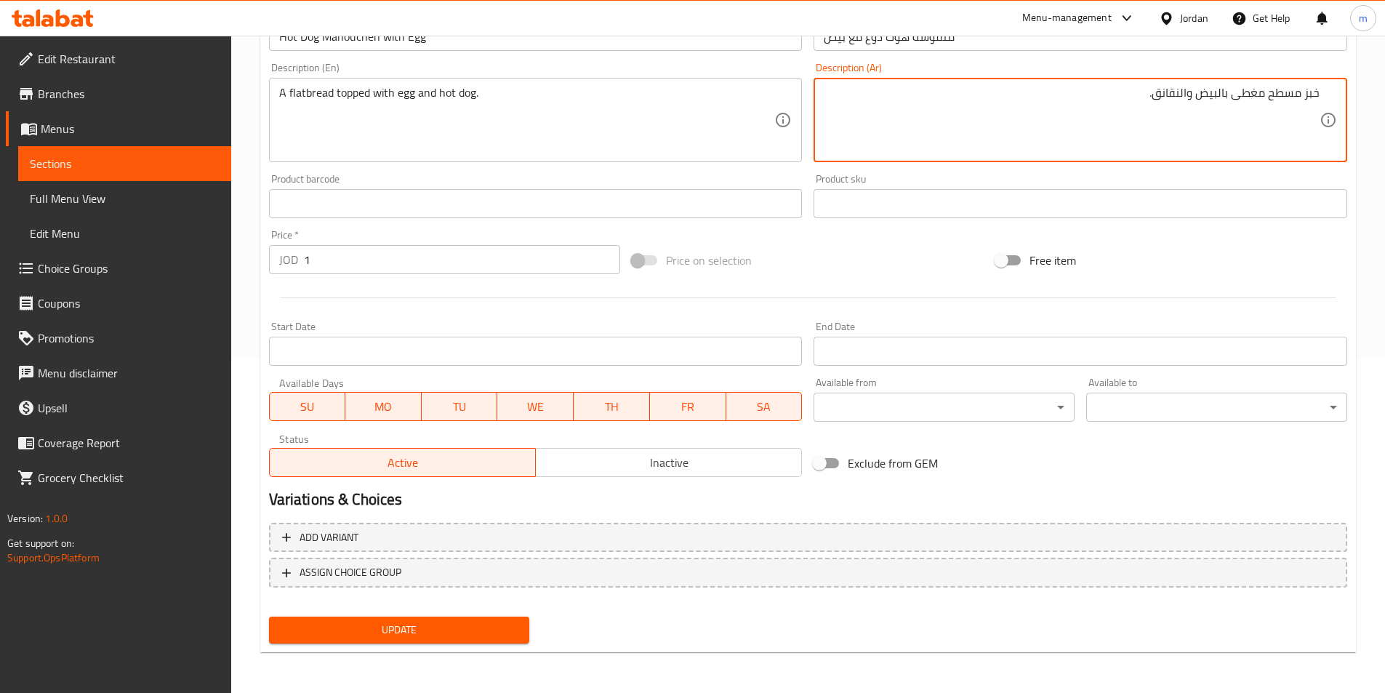
type textarea "خبز مسطح مغطى بالبيض والنقانق."
click at [382, 627] on span "Update" at bounding box center [400, 630] width 238 height 18
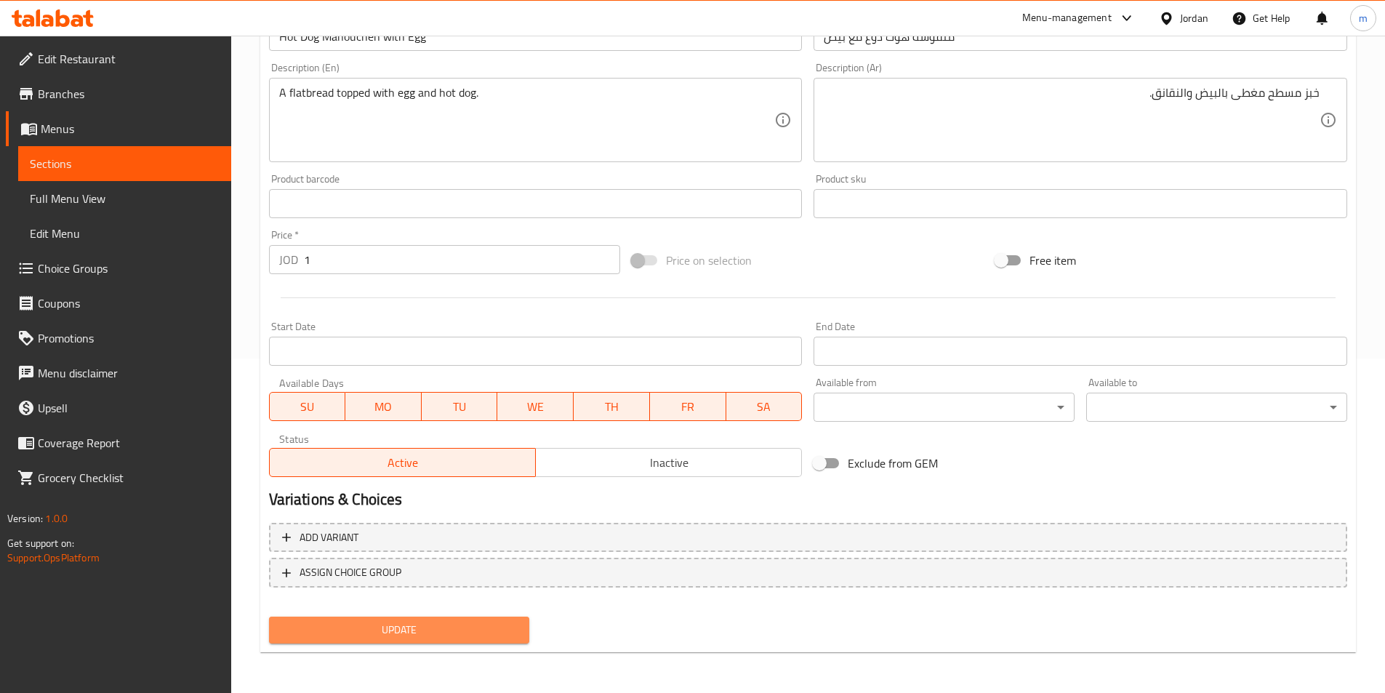
click at [431, 628] on span "Update" at bounding box center [400, 630] width 238 height 18
click at [473, 626] on span "Update" at bounding box center [400, 630] width 238 height 18
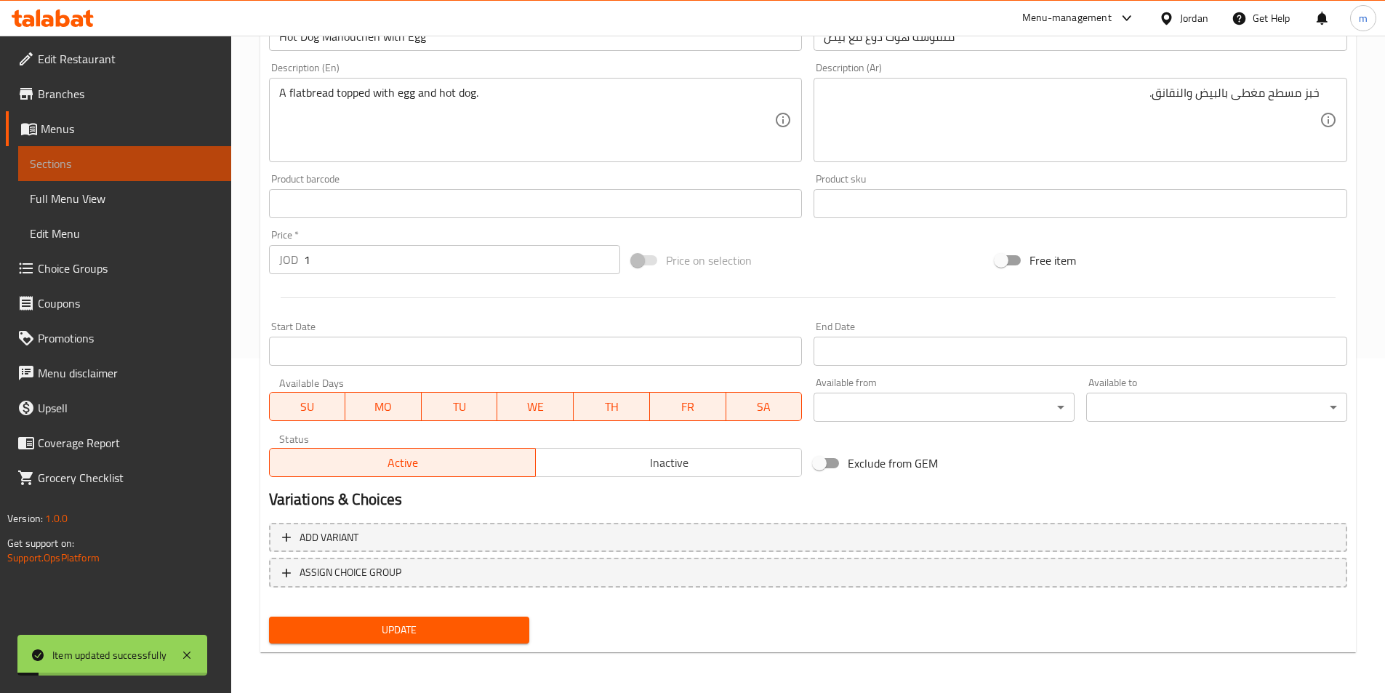
click at [143, 169] on span "Sections" at bounding box center [125, 163] width 190 height 17
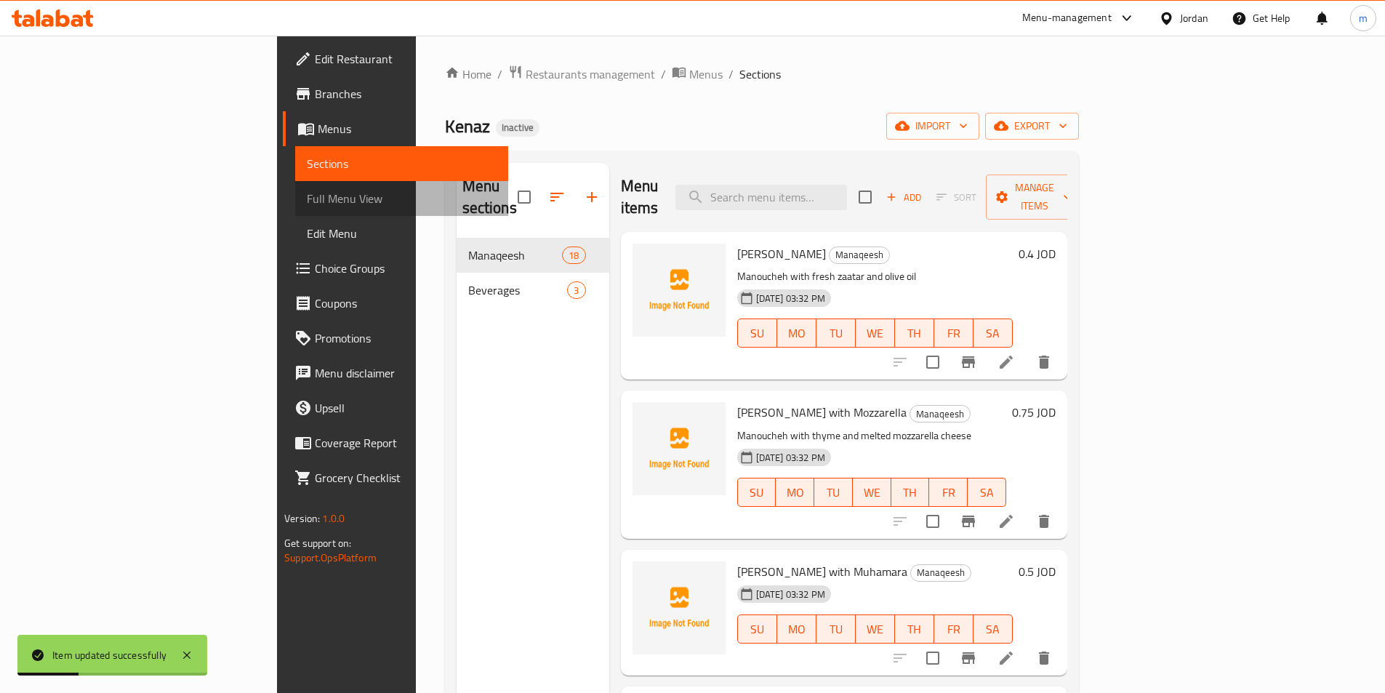
click at [307, 195] on span "Full Menu View" at bounding box center [402, 198] width 190 height 17
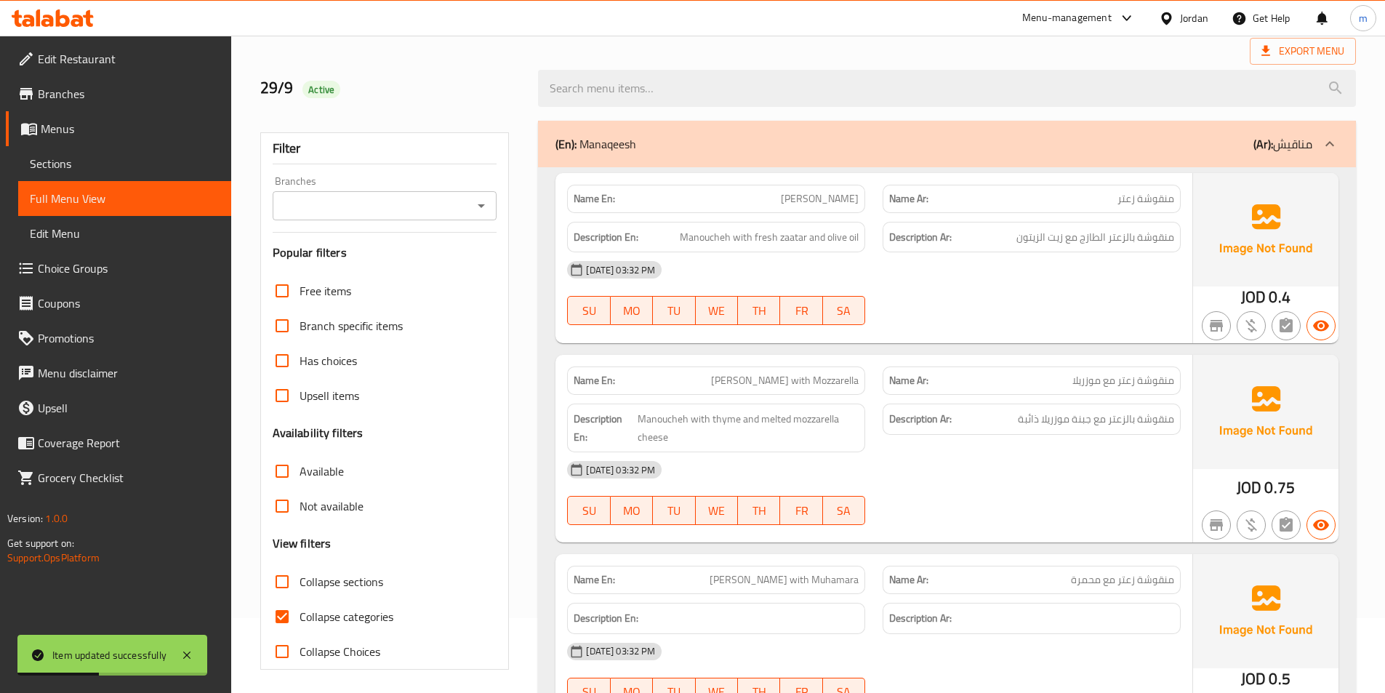
scroll to position [145, 0]
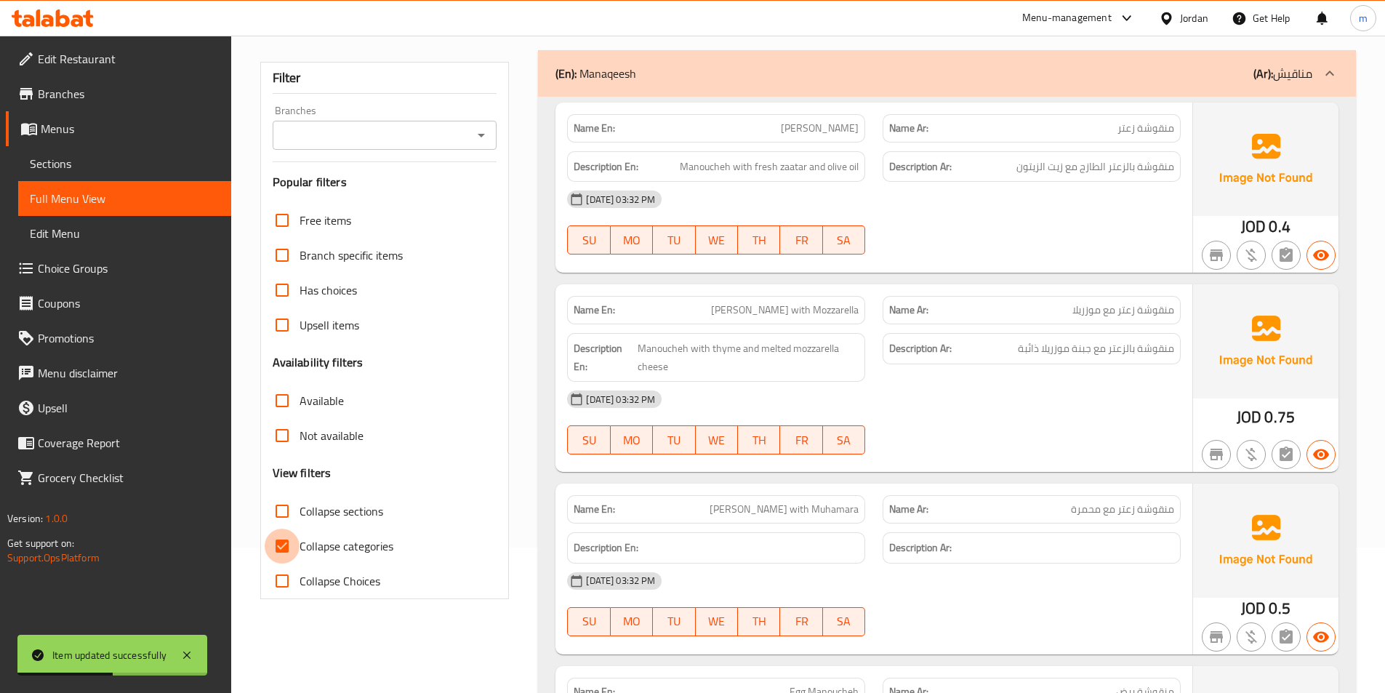
click at [282, 541] on input "Collapse categories" at bounding box center [282, 546] width 35 height 35
checkbox input "false"
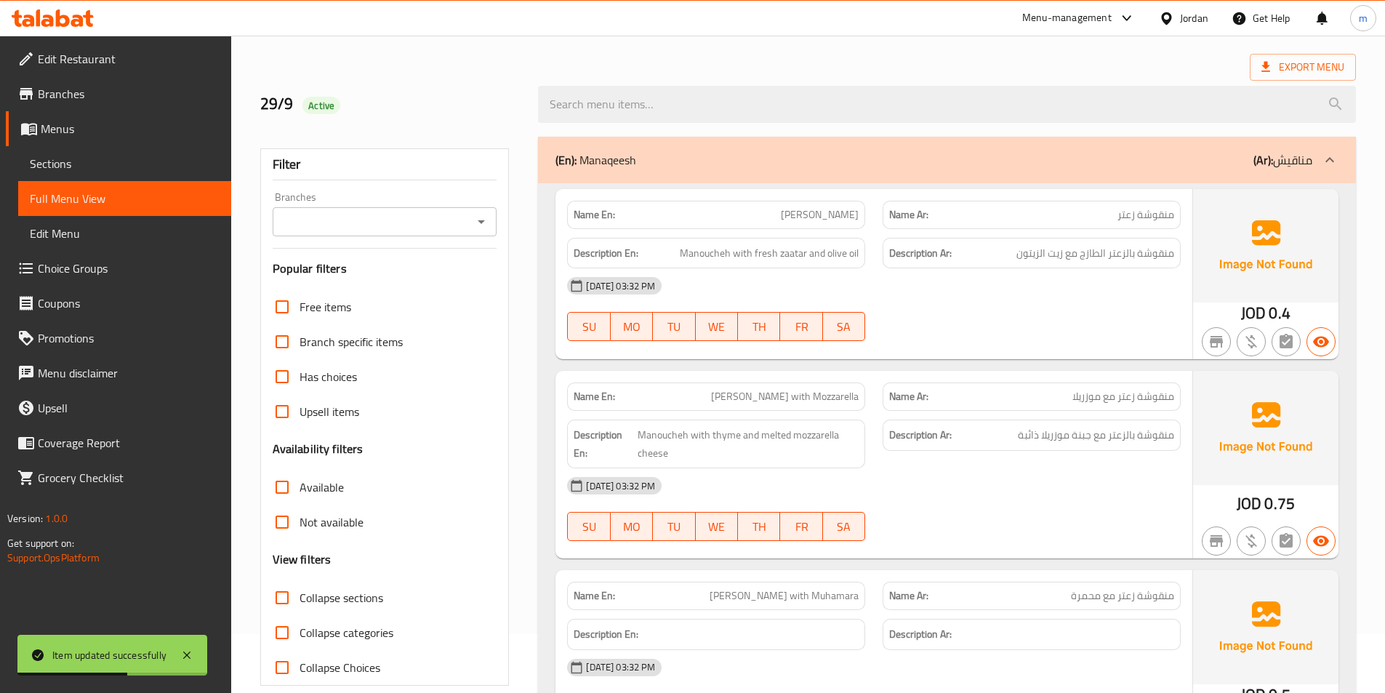
scroll to position [0, 0]
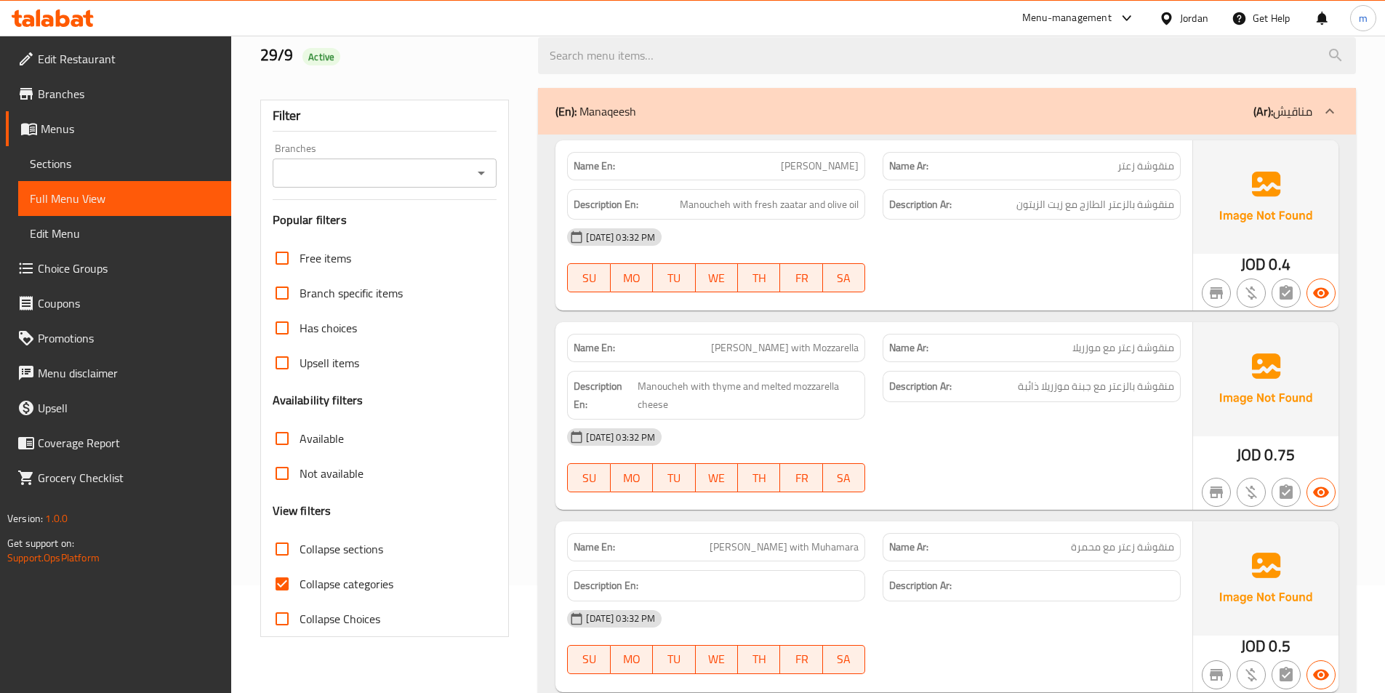
scroll to position [218, 0]
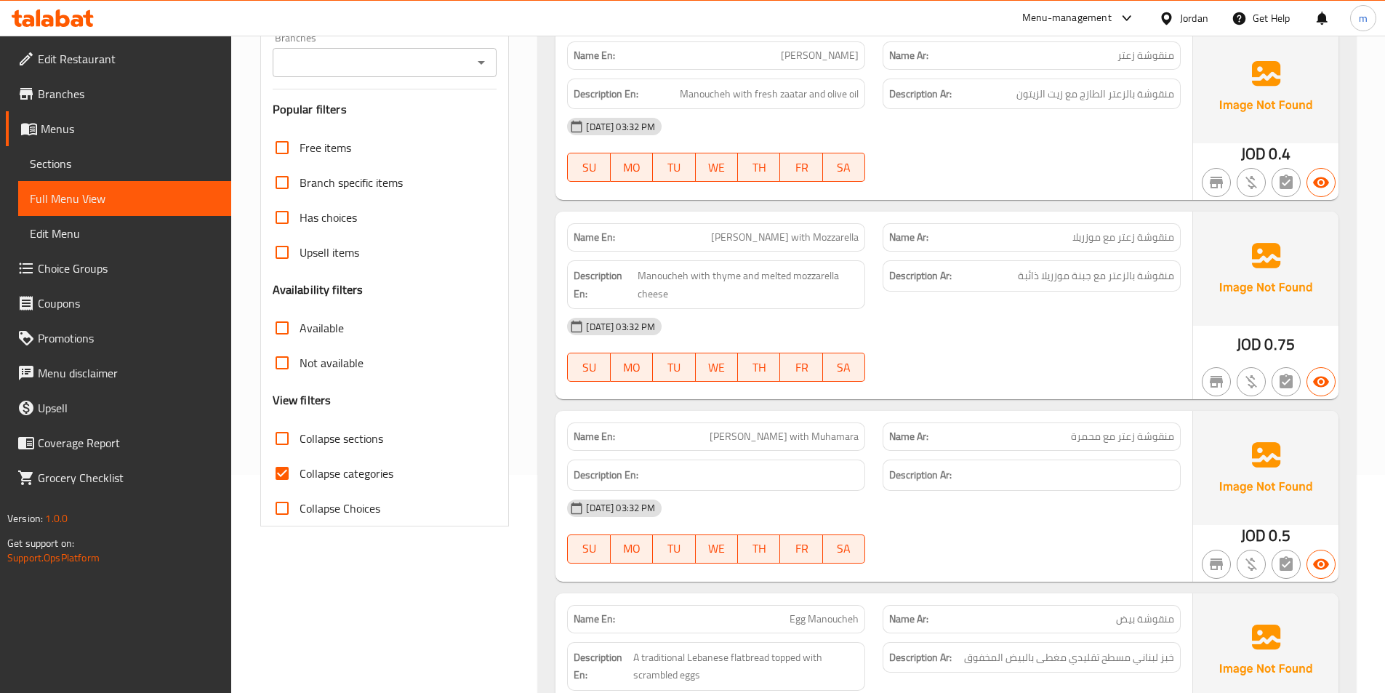
click at [281, 477] on input "Collapse categories" at bounding box center [282, 473] width 35 height 35
checkbox input "false"
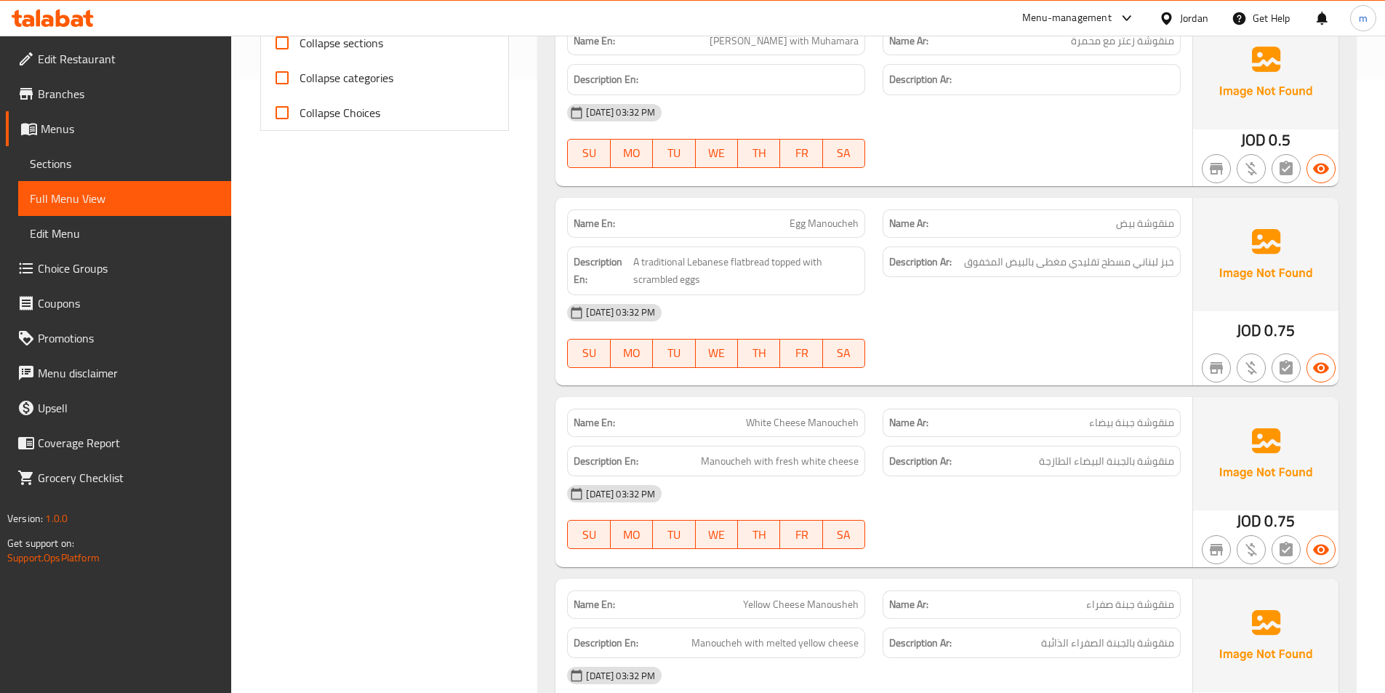
scroll to position [0, 0]
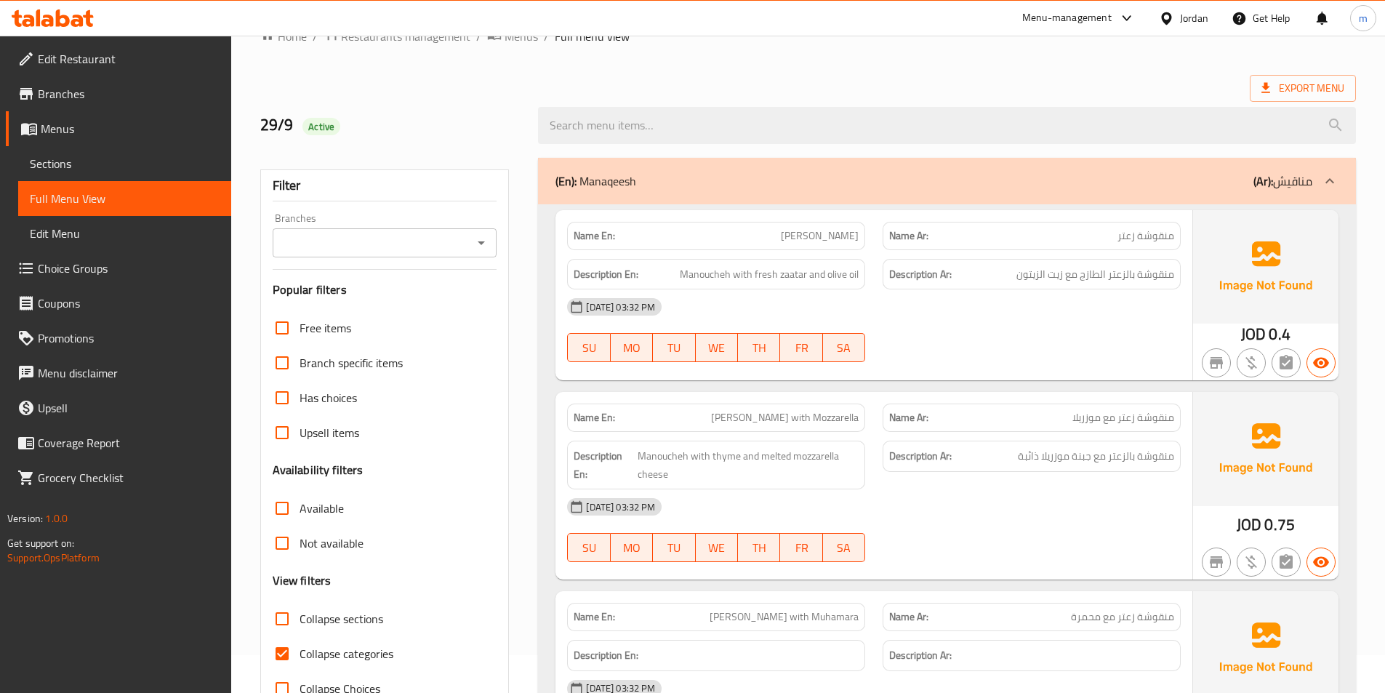
scroll to position [73, 0]
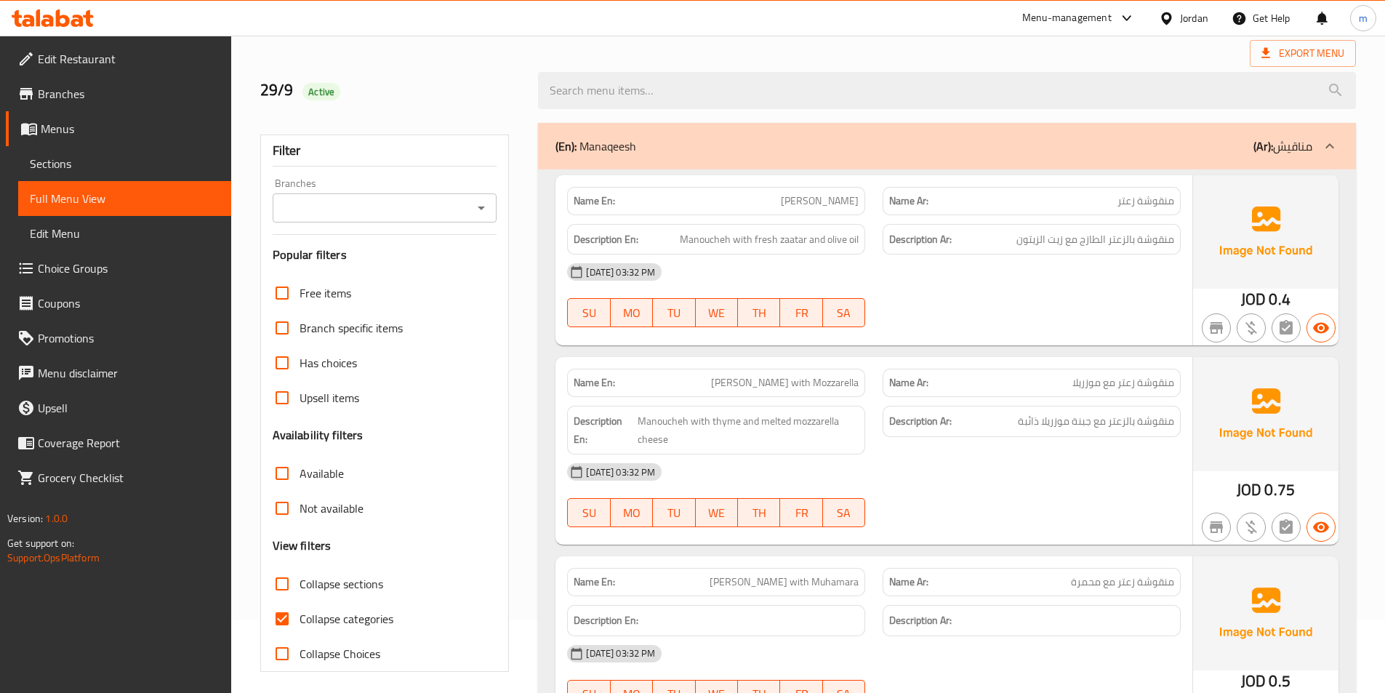
click at [68, 158] on span "Sections" at bounding box center [125, 163] width 190 height 17
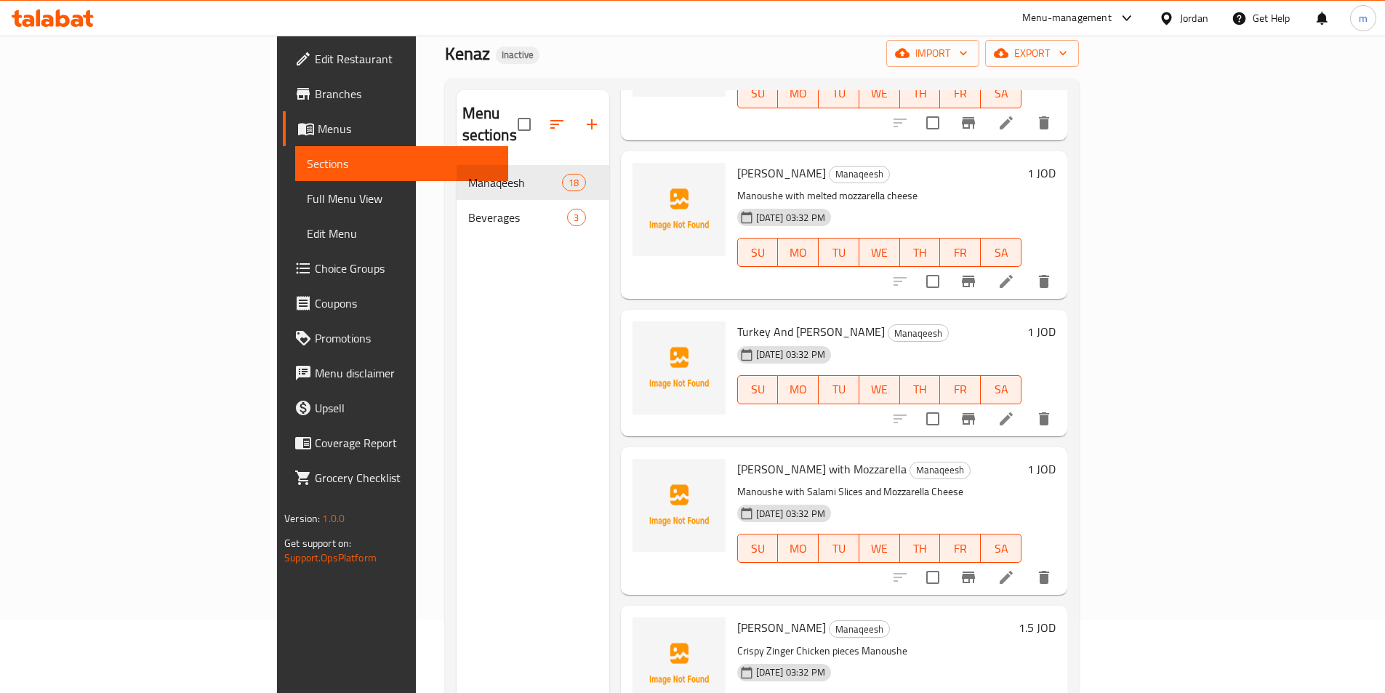
scroll to position [1600, 0]
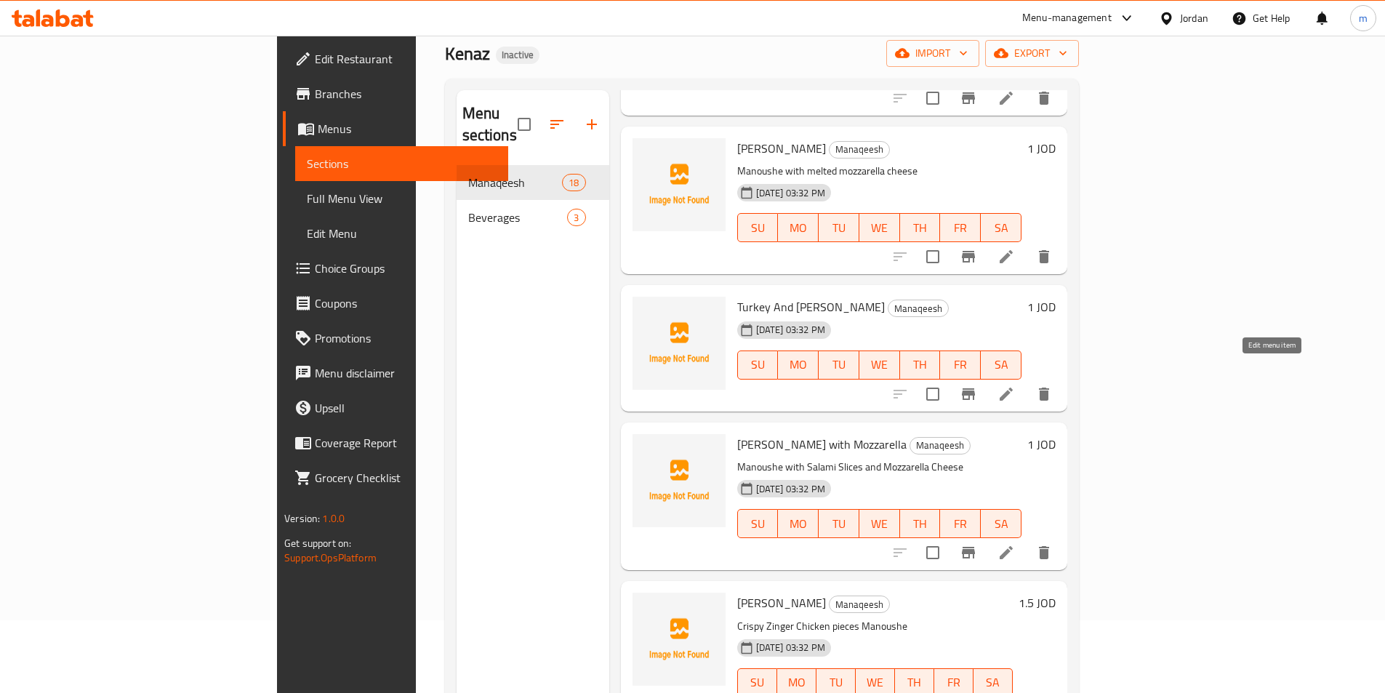
click at [1015, 385] on icon at bounding box center [1006, 393] width 17 height 17
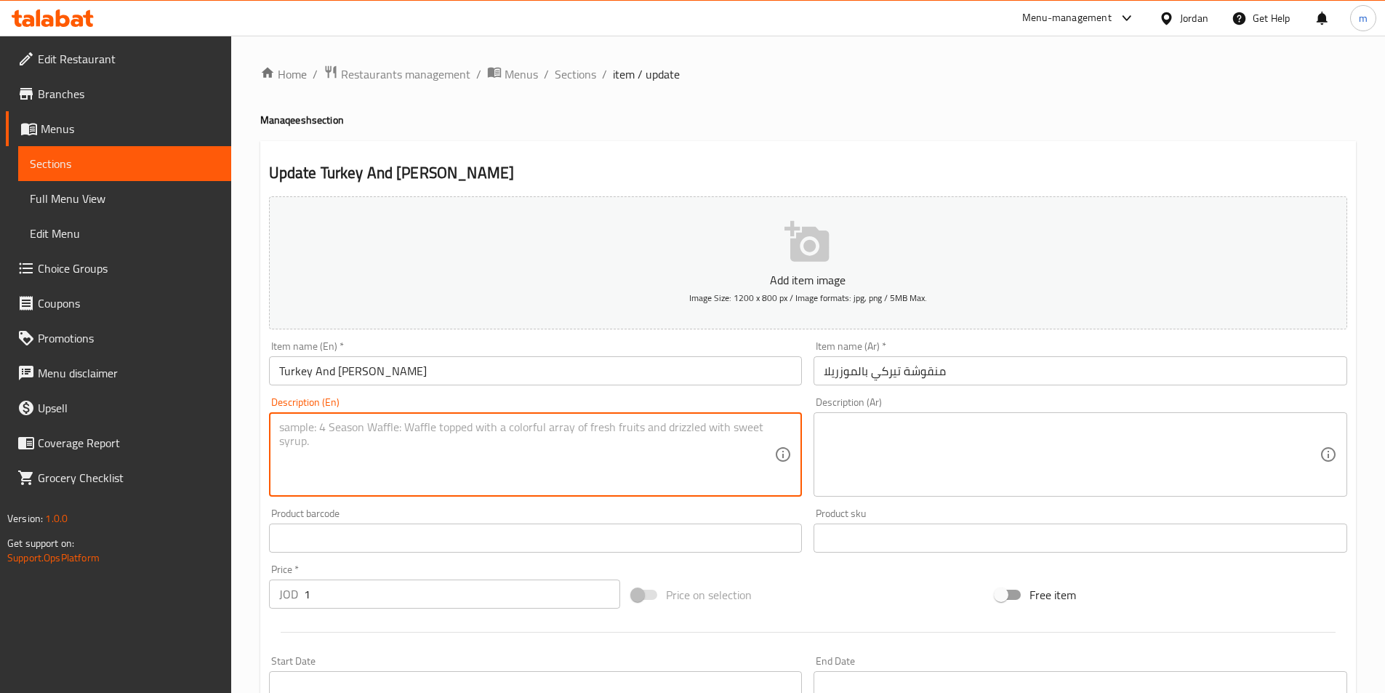
click at [324, 431] on textarea at bounding box center [527, 454] width 496 height 69
paste textarea "Turkey and mozzarella cheese Manoushe"
type textarea "Turkey and mozzarella cheese Manoushe"
click at [918, 458] on textarea at bounding box center [1072, 454] width 496 height 69
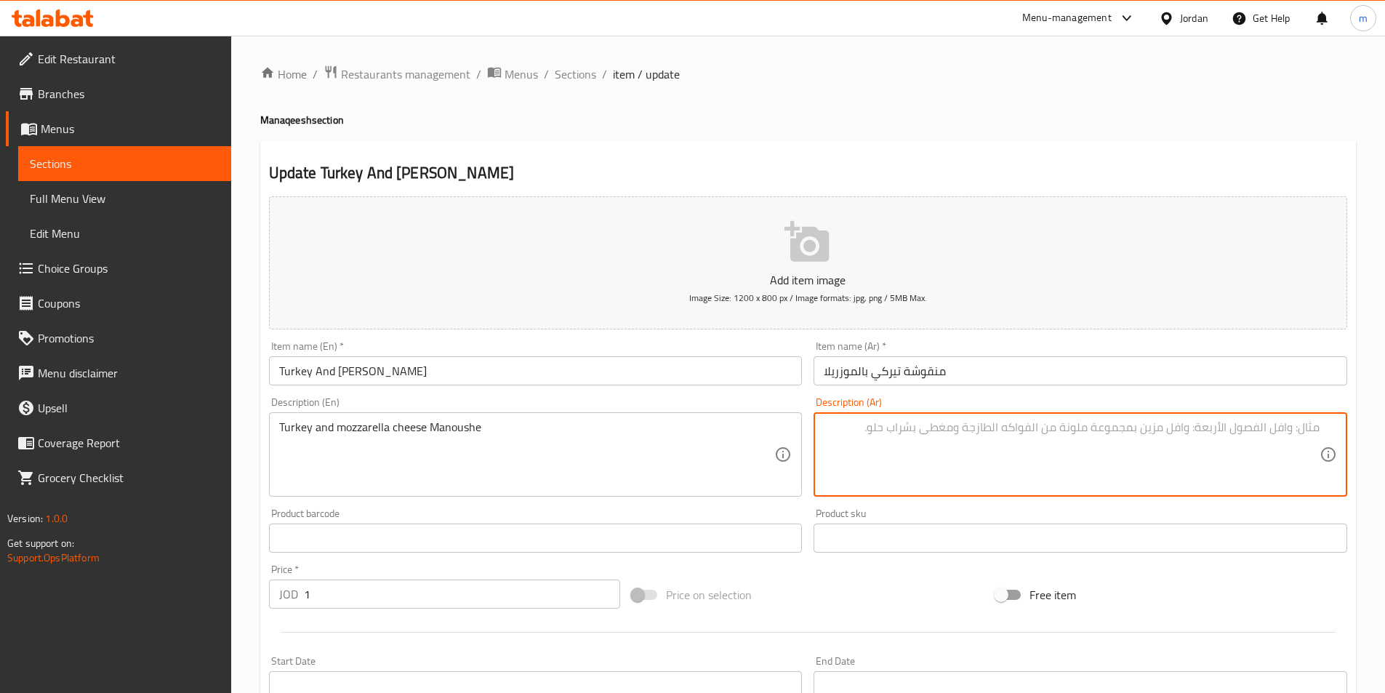
paste textarea "منقوشة بالديك الرومي والجبنة موزريلا"
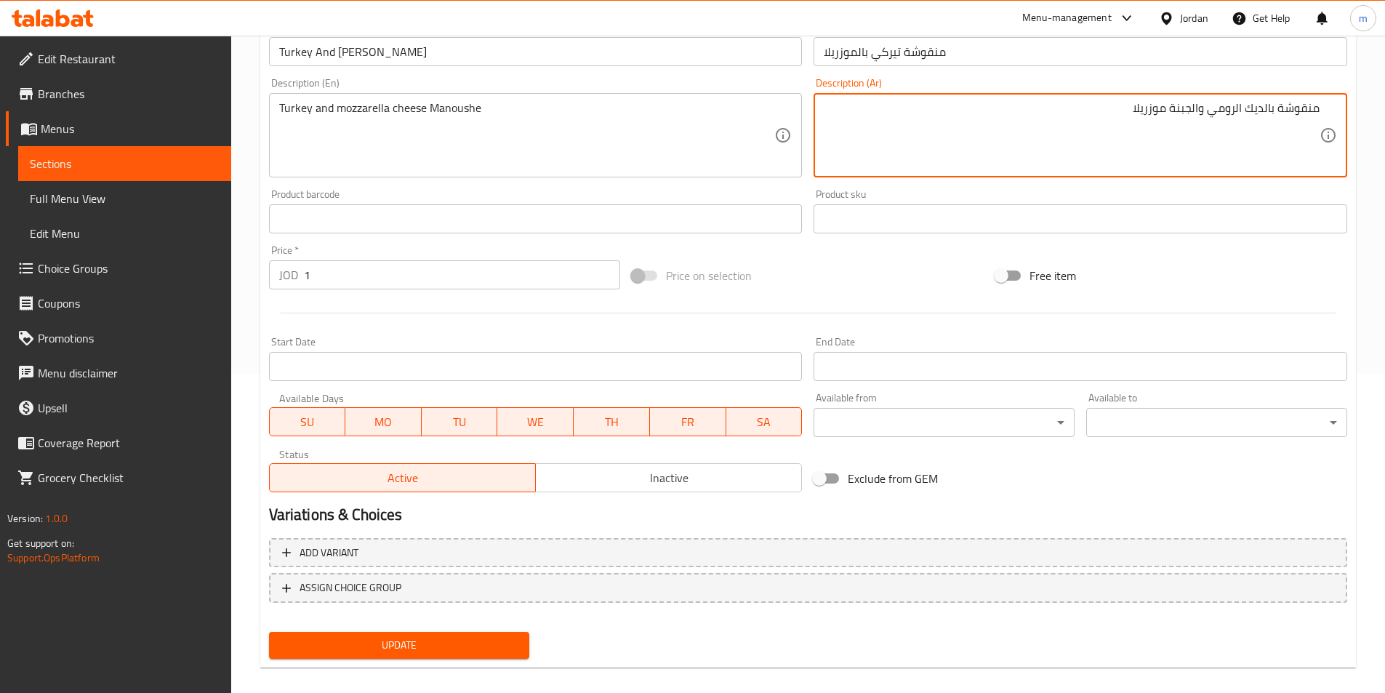
scroll to position [335, 0]
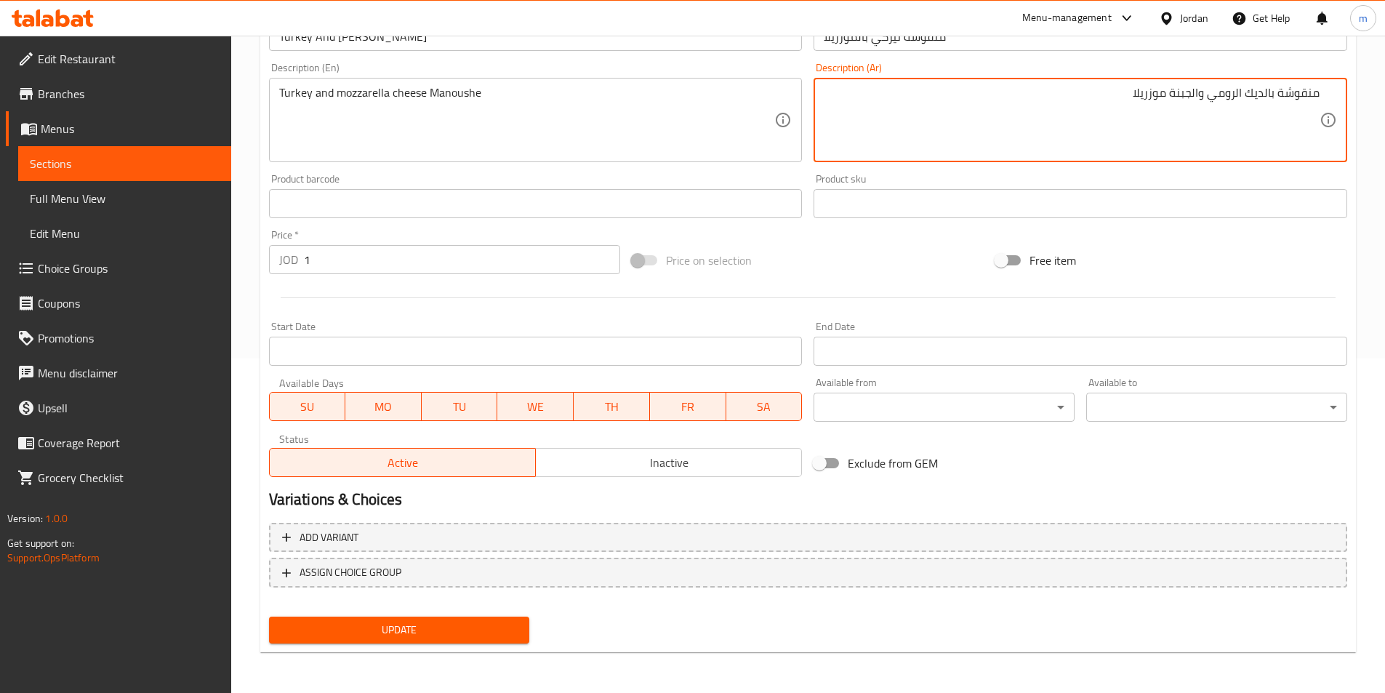
type textarea "منقوشة بالديك الرومي والجبنة موزريلا"
click at [449, 633] on span "Update" at bounding box center [400, 630] width 238 height 18
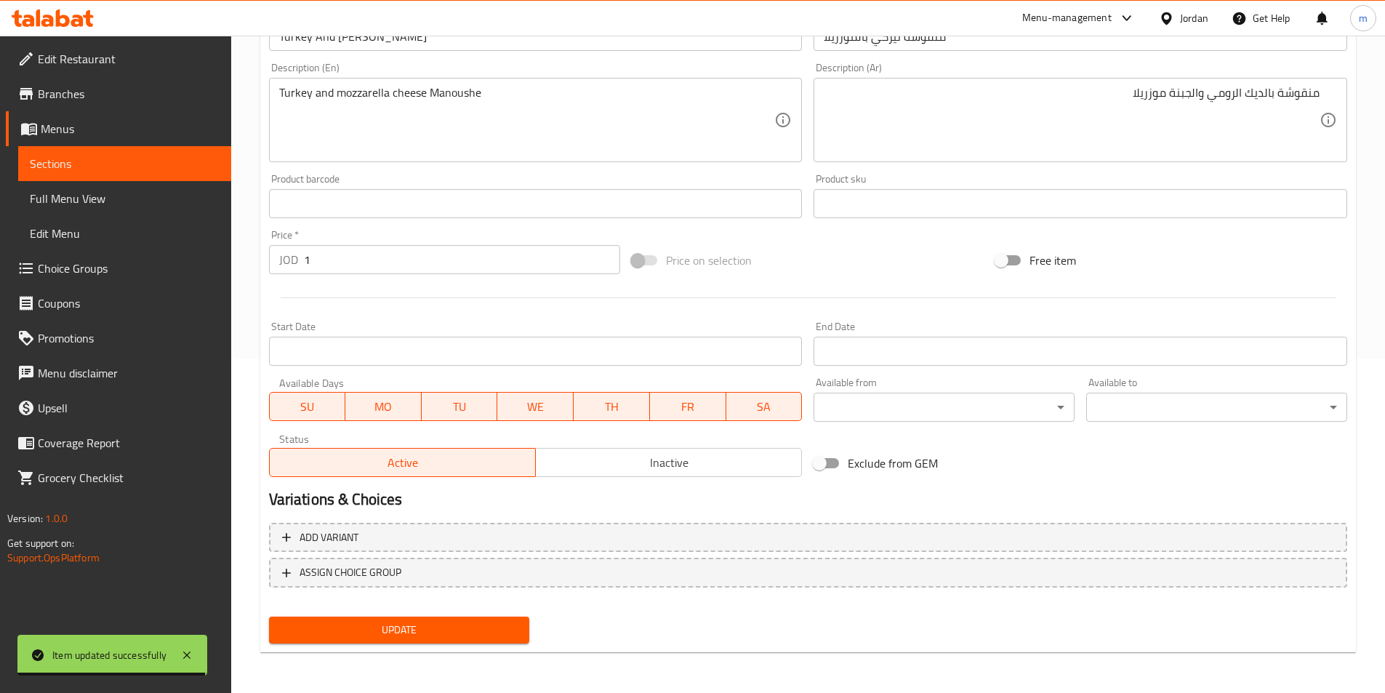
click at [81, 159] on span "Sections" at bounding box center [125, 163] width 190 height 17
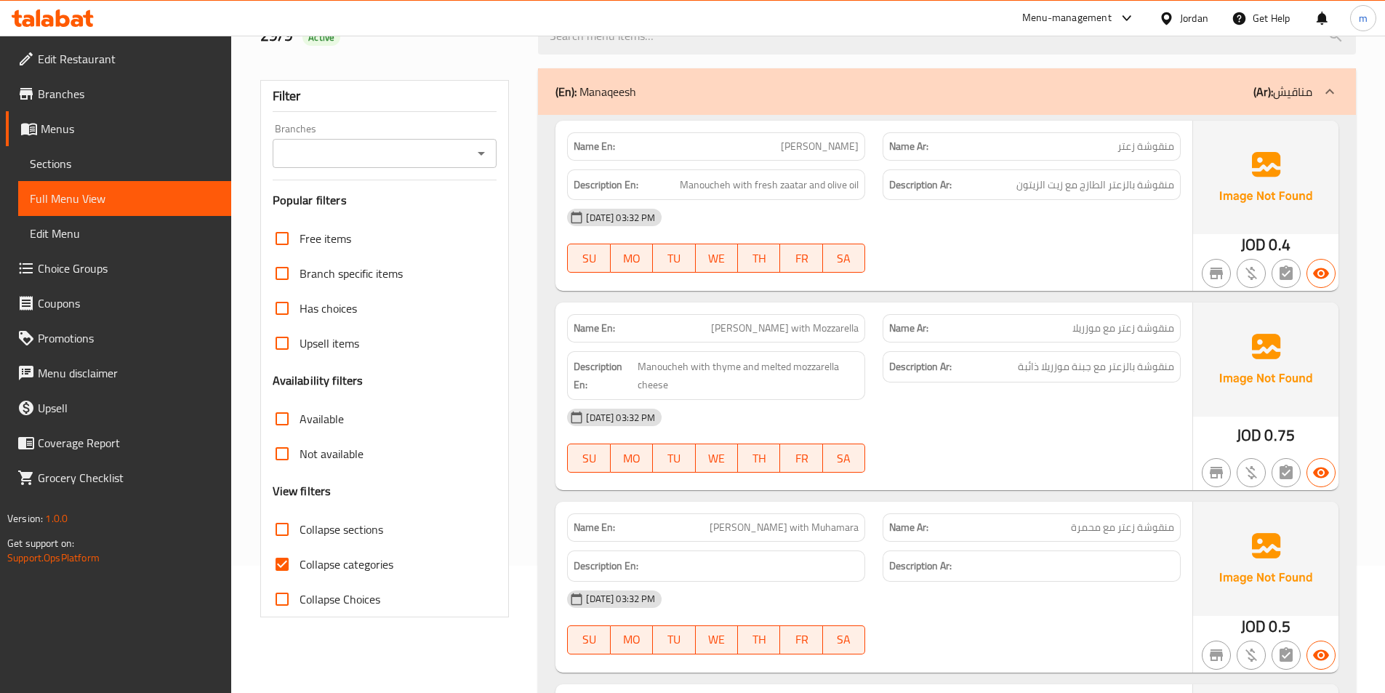
scroll to position [218, 0]
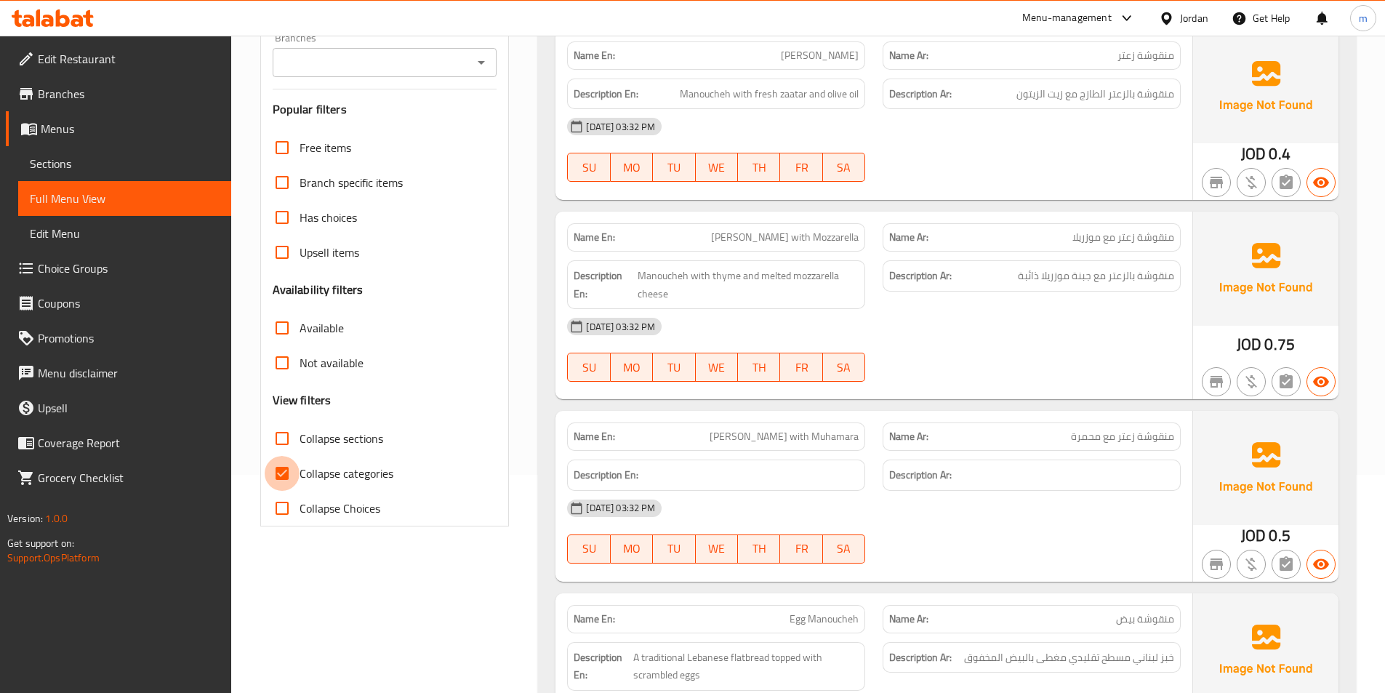
click at [280, 474] on input "Collapse categories" at bounding box center [282, 473] width 35 height 35
checkbox input "false"
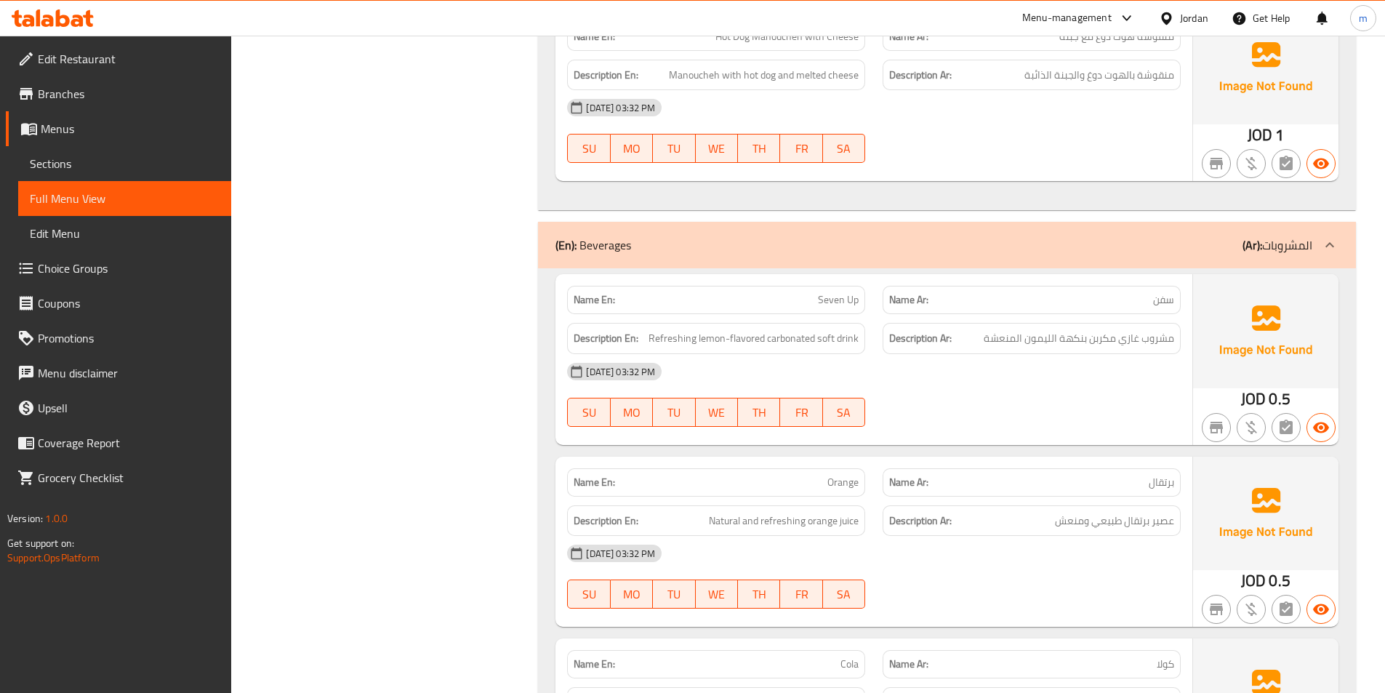
scroll to position [3592, 0]
